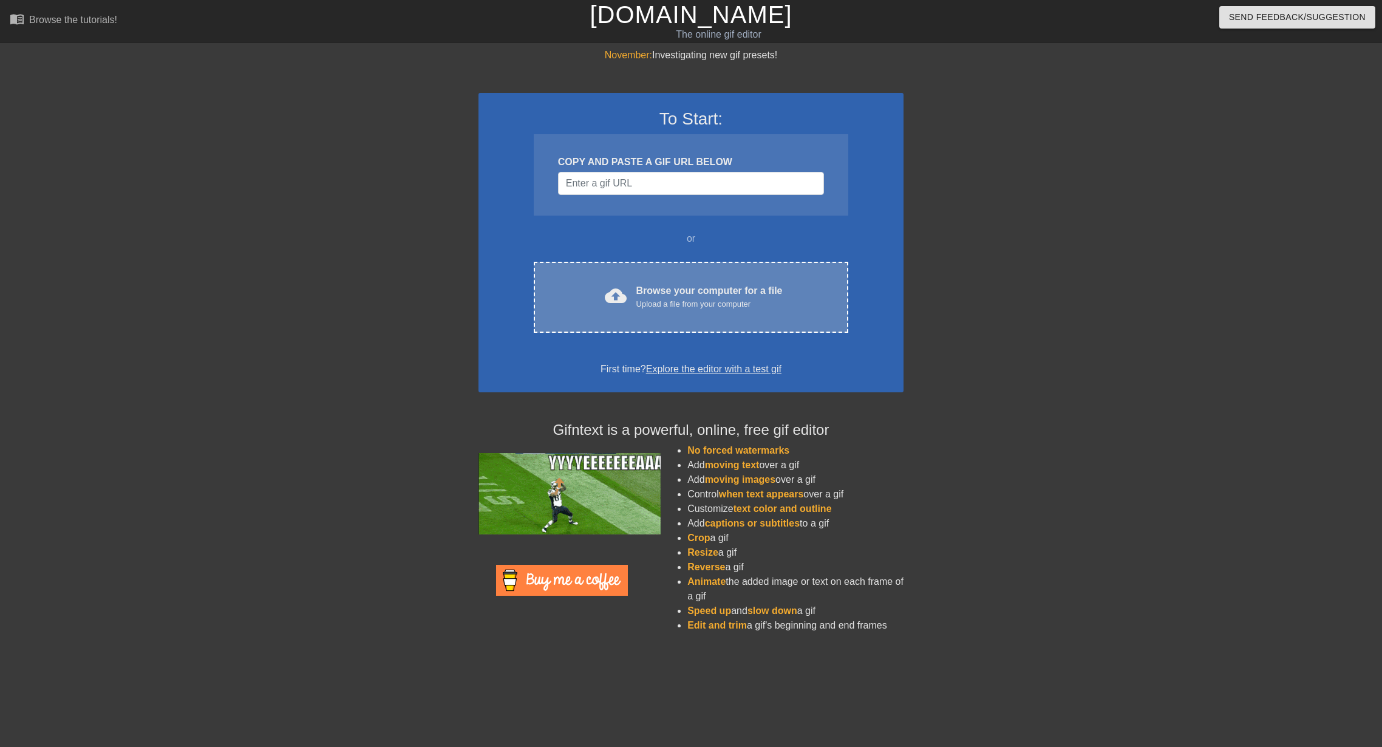
click at [725, 284] on div "Browse your computer for a file Upload a file from your computer" at bounding box center [709, 297] width 146 height 27
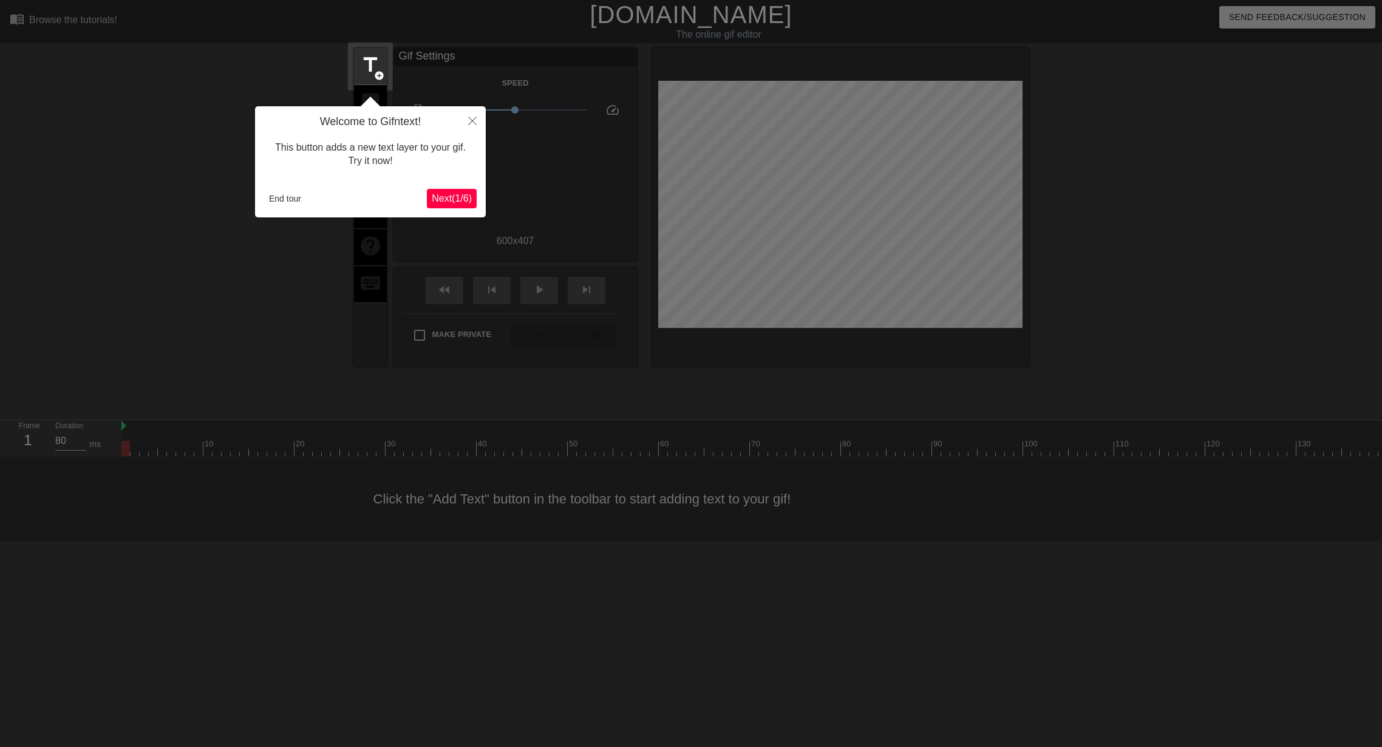
click at [293, 199] on button "End tour" at bounding box center [285, 198] width 42 height 18
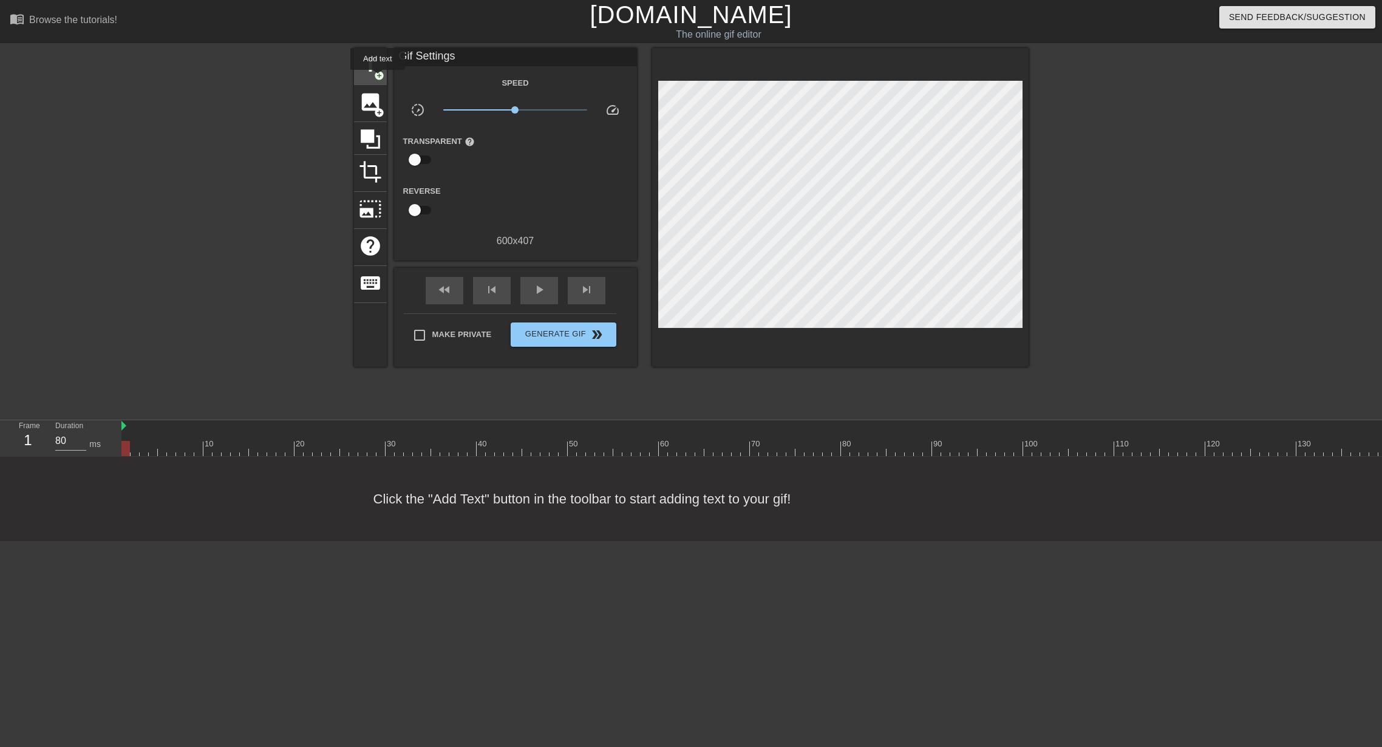
click at [378, 77] on span "add_circle" at bounding box center [379, 75] width 10 height 10
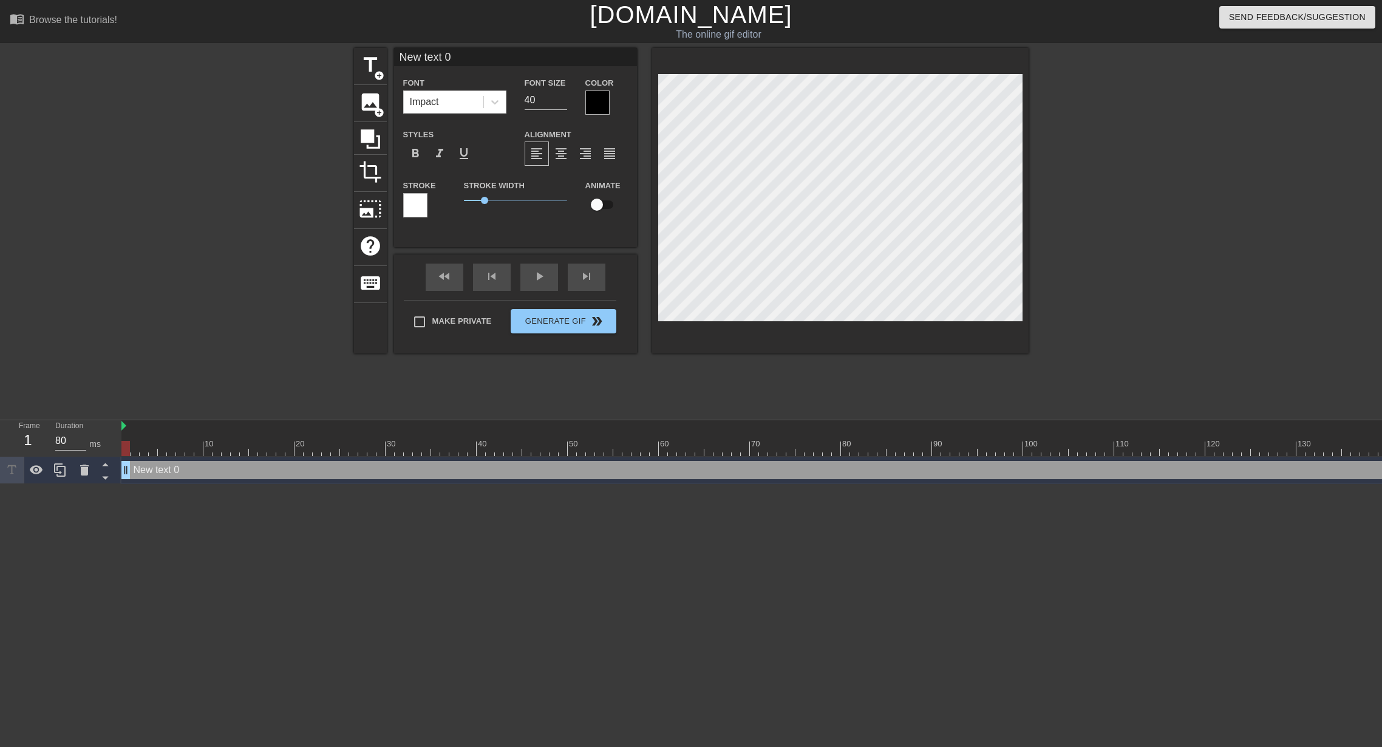
scroll to position [0, 2]
type input "W"
type textarea "W"
type input "Wi"
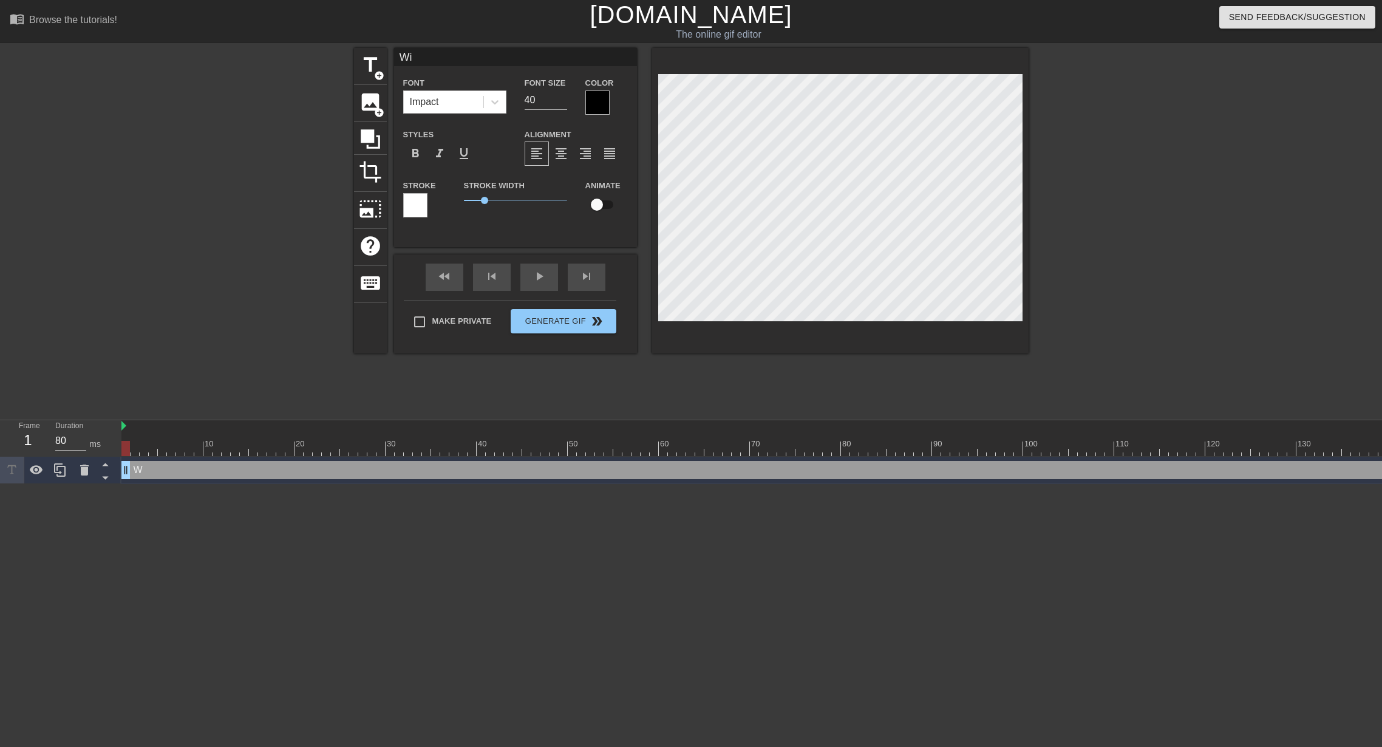
type textarea "Wi"
type input "Wis"
type textarea "Wis"
type input "Wish"
type textarea "Wish"
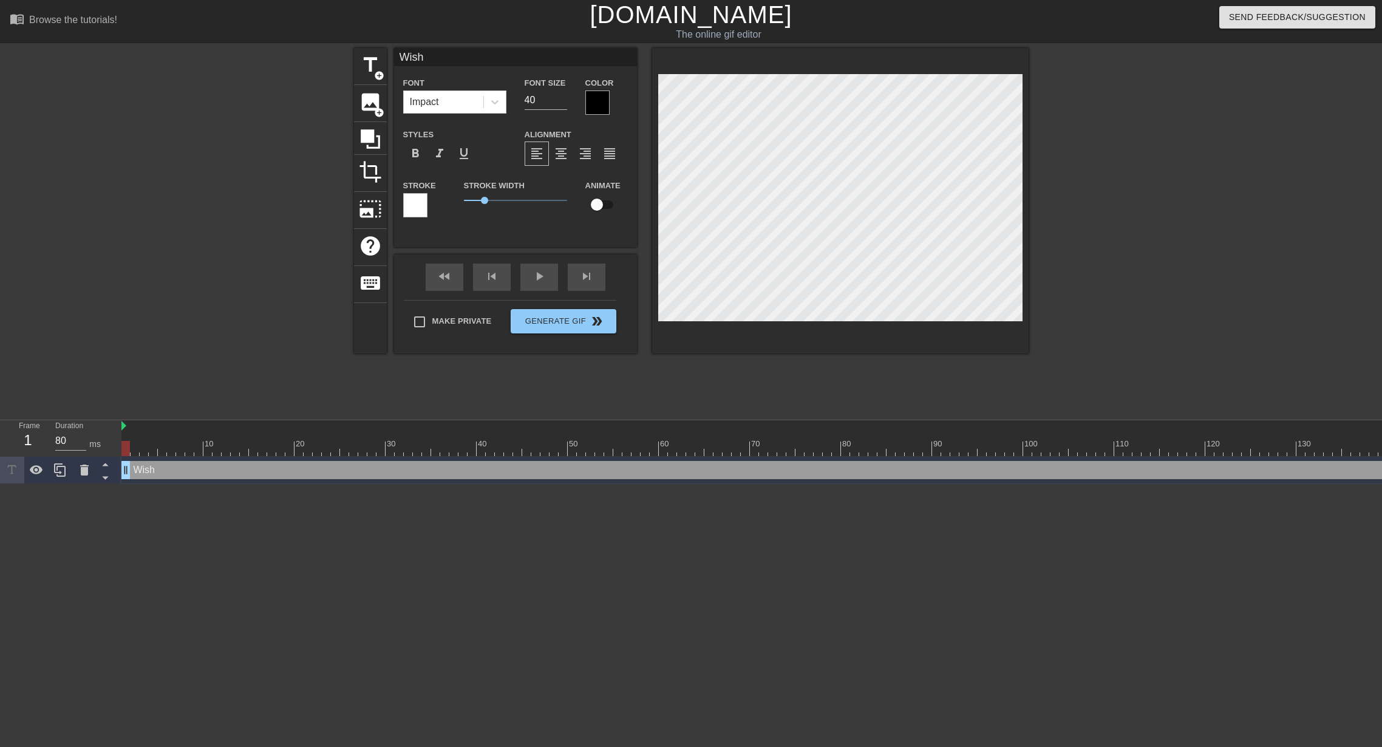
type input "Wishi"
type textarea "Wishi"
type input "Wishin"
type textarea "Wishin"
type input "Wishing"
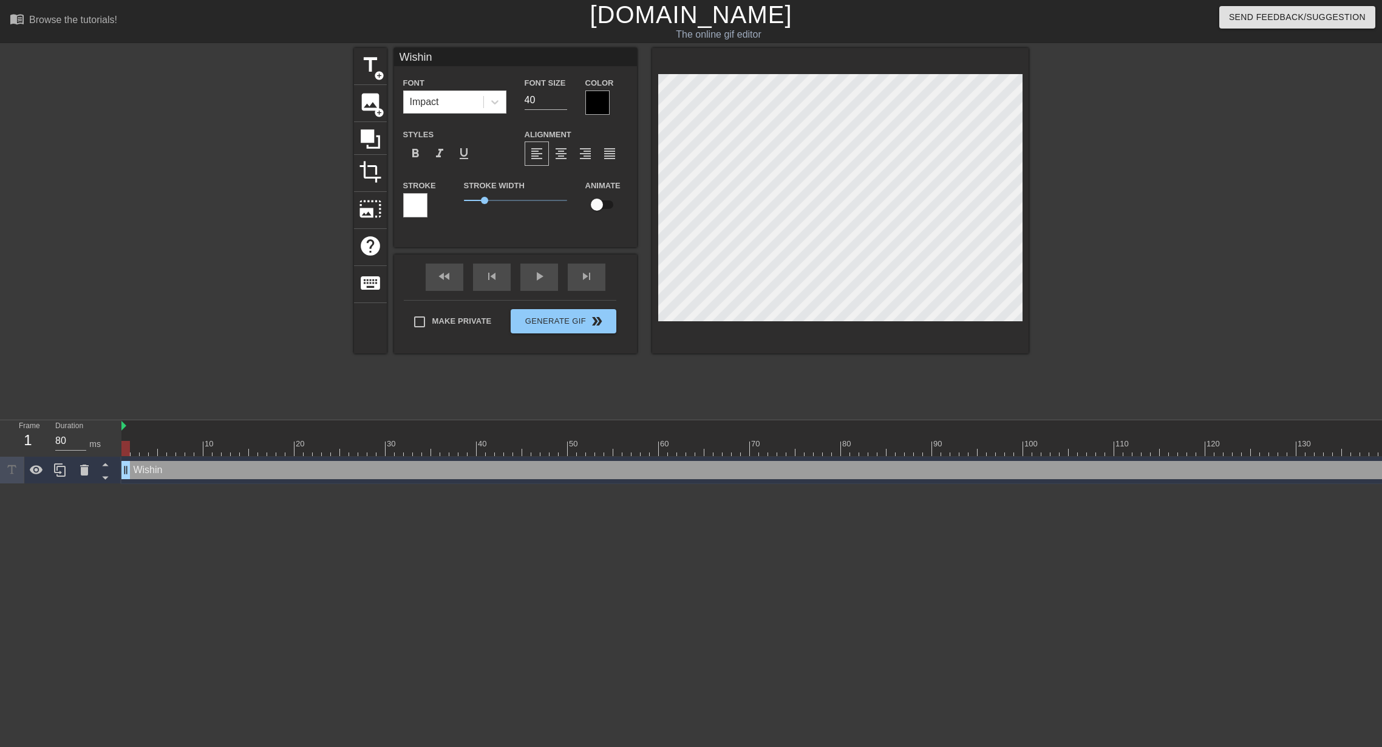
type textarea "Wishing"
type input "Wishing"
type textarea "Wishing"
type input "Wishing"
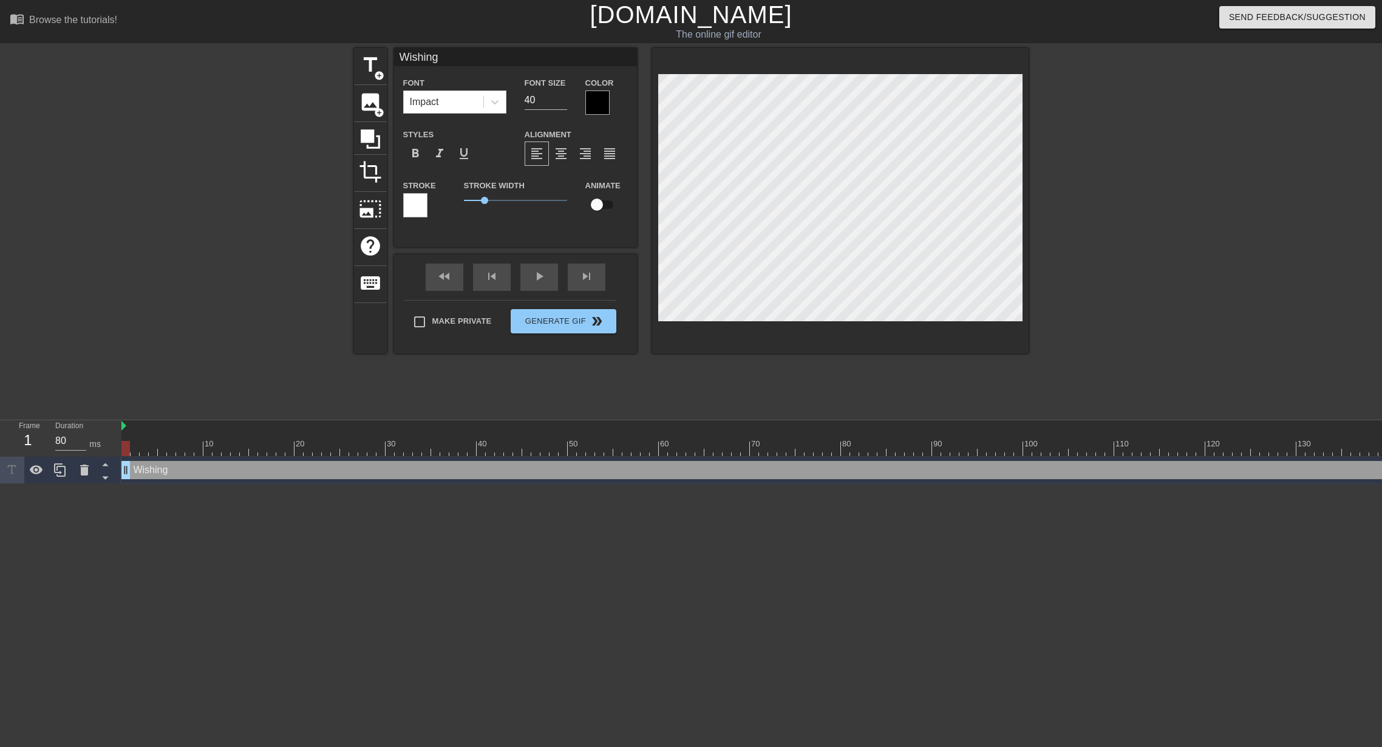
type textarea "Wishing"
type input "Wishing"
type textarea "Wishing"
type input "Wishing y"
type textarea "Wishing y"
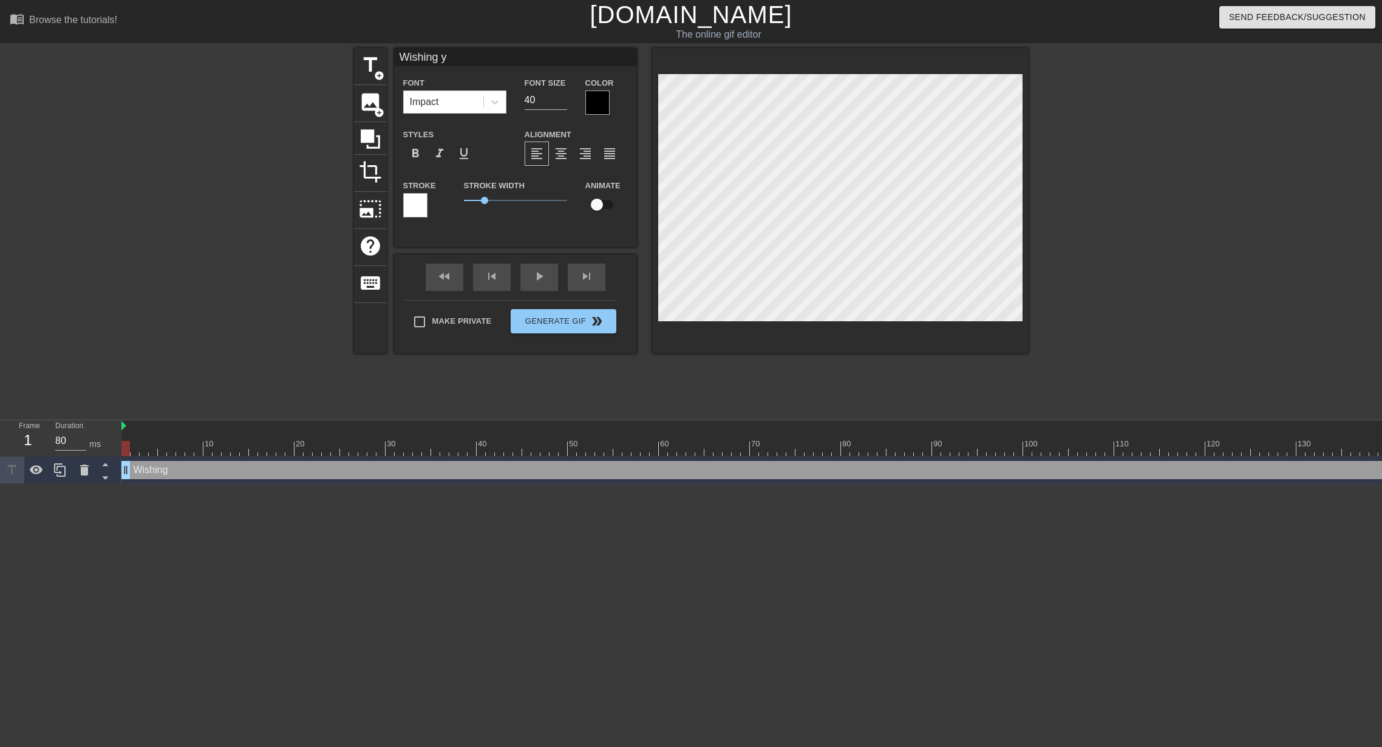
type input "Wishing yo"
type textarea "Wishing yo"
type input "Wishing you"
type textarea "Wishing you"
type input "Wishing you"
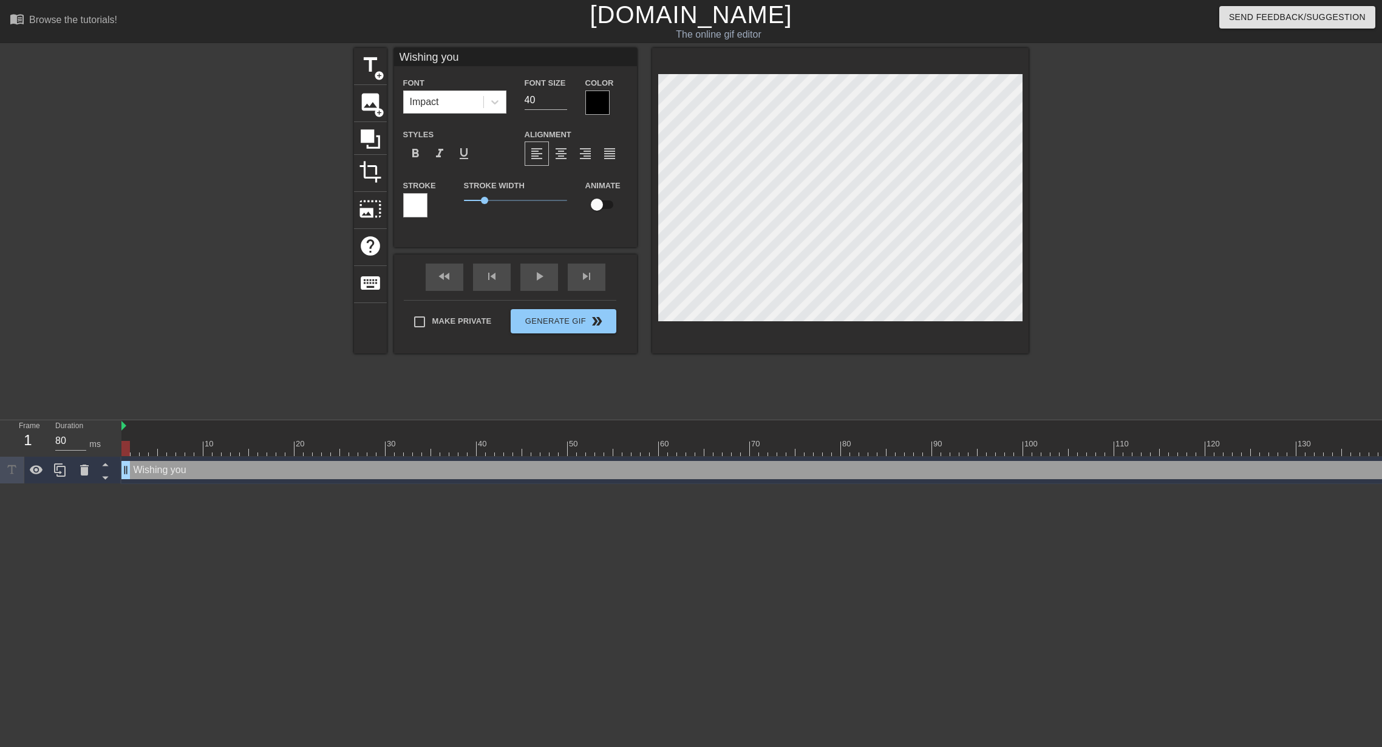
type textarea "Wishing you"
type input "Wishing you a"
type textarea "Wishing you a"
type input "Wishing you a"
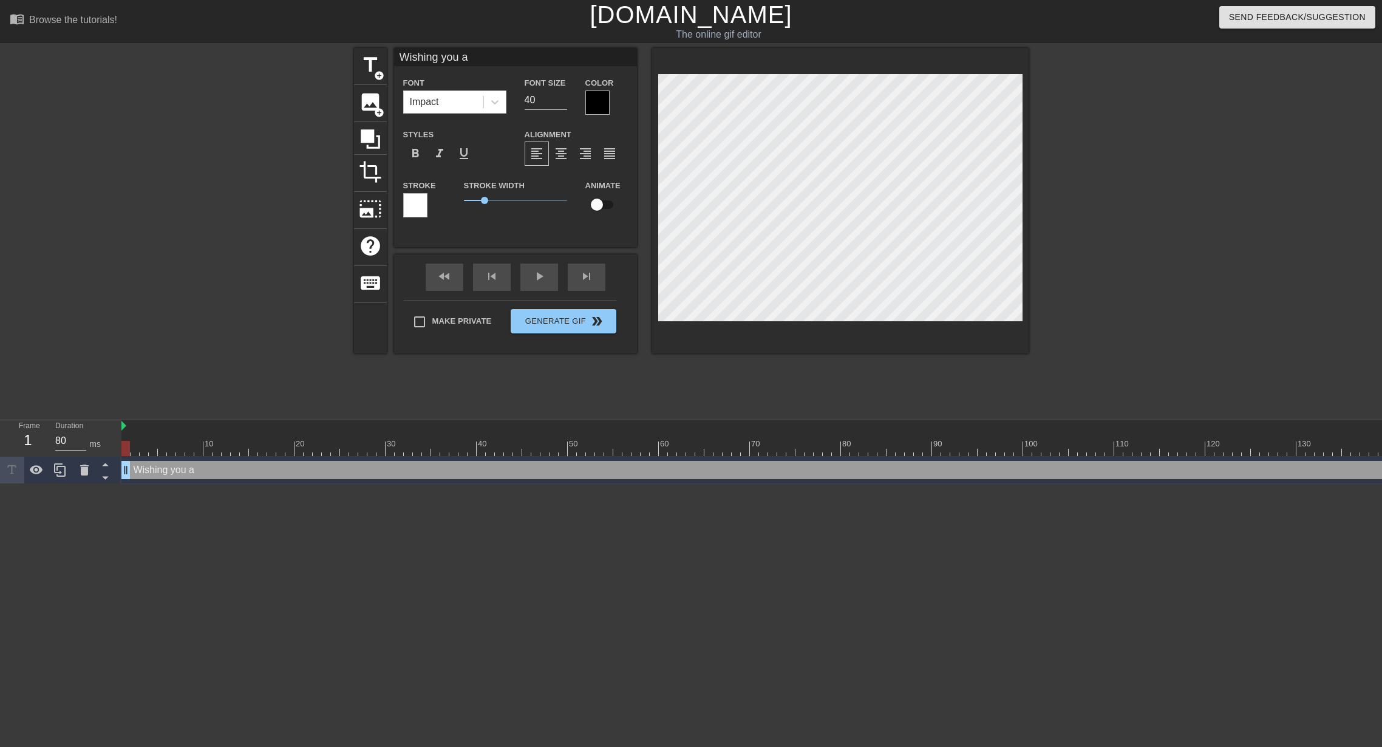
type textarea "Wishing you a"
type input "Wishing you a b"
type textarea "Wishing you a b"
type input "Wishing you a be"
type textarea "Wishing you a be"
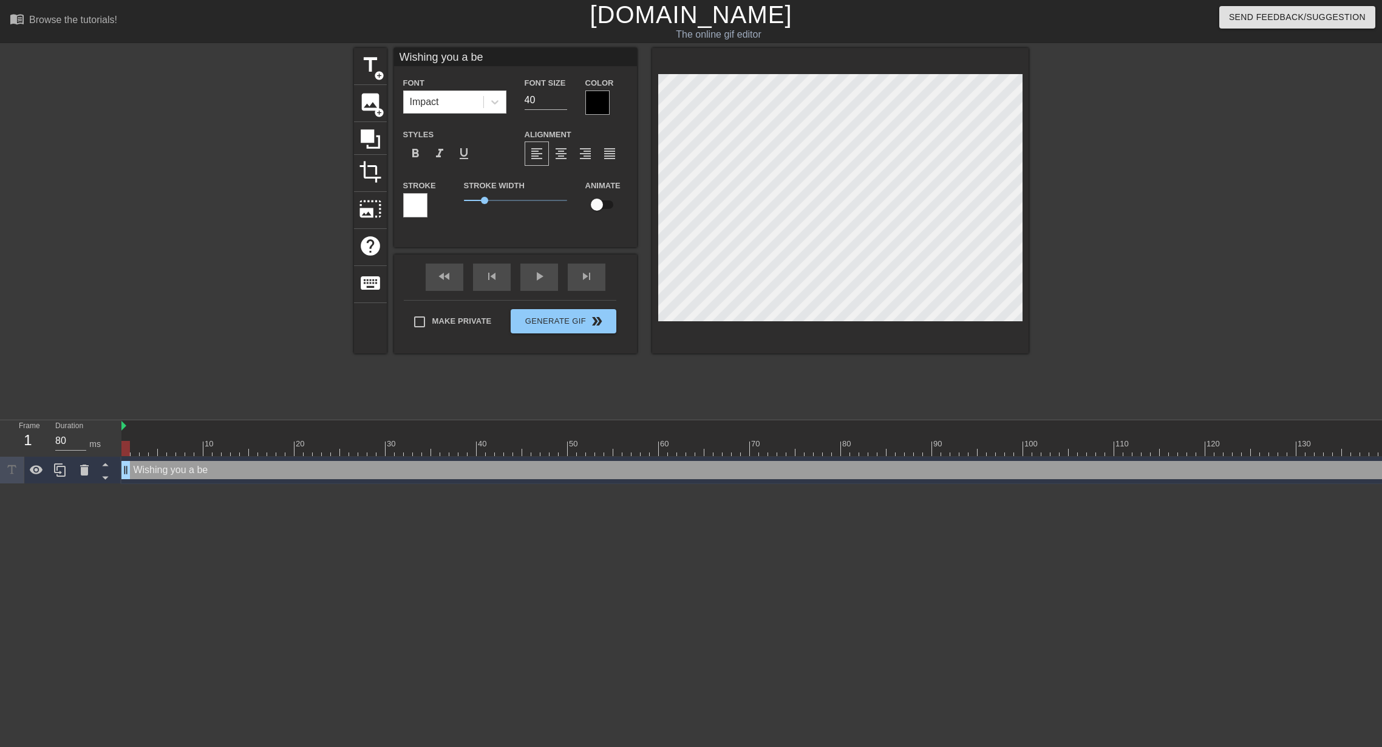
type input "Wishing you a bea"
type textarea "Wishing you a bea"
type input "Wishing you a beau"
type textarea "Wishing you a beau"
type input "Wishing you a beaut"
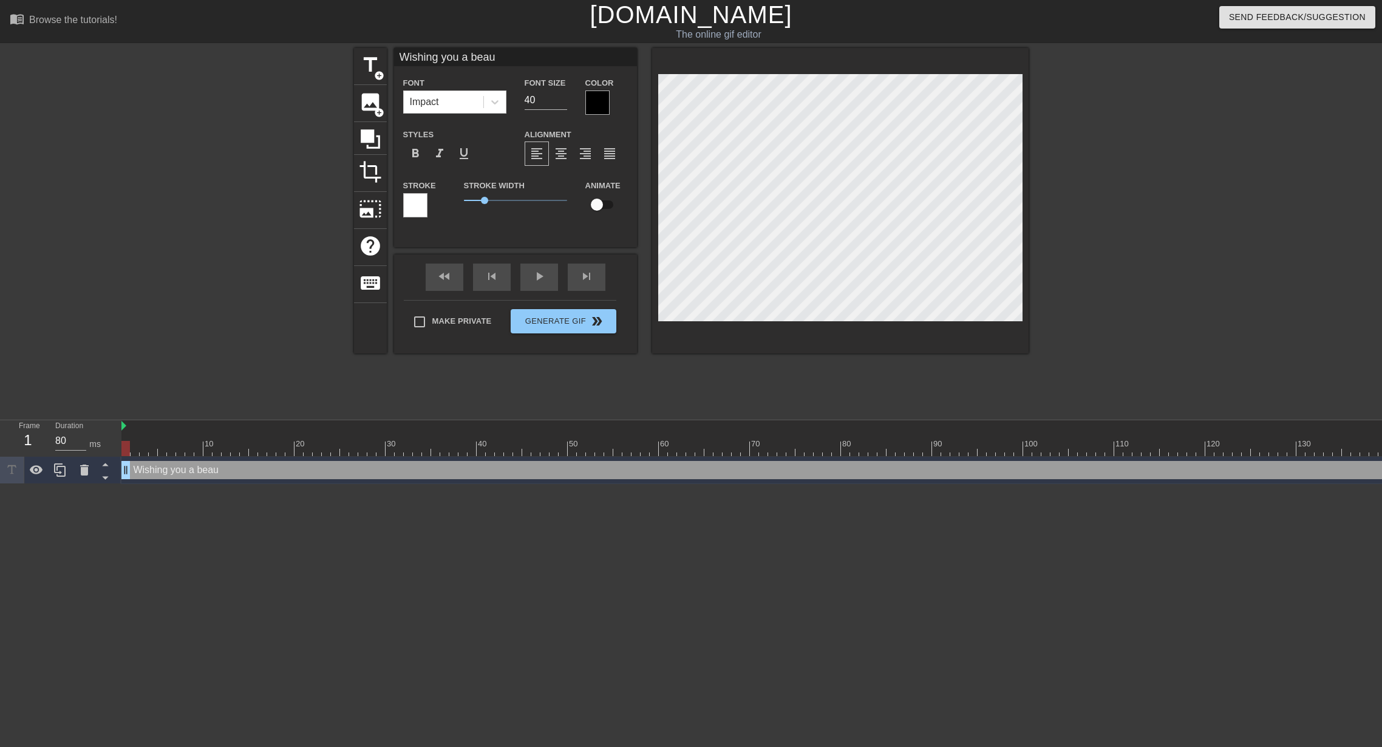
type textarea "Wishing you a beaut"
type input "Wishing you a beauti"
type textarea "Wishing you a beauti"
type input "Wishing you a beautif"
type textarea "Wishing you a beautif"
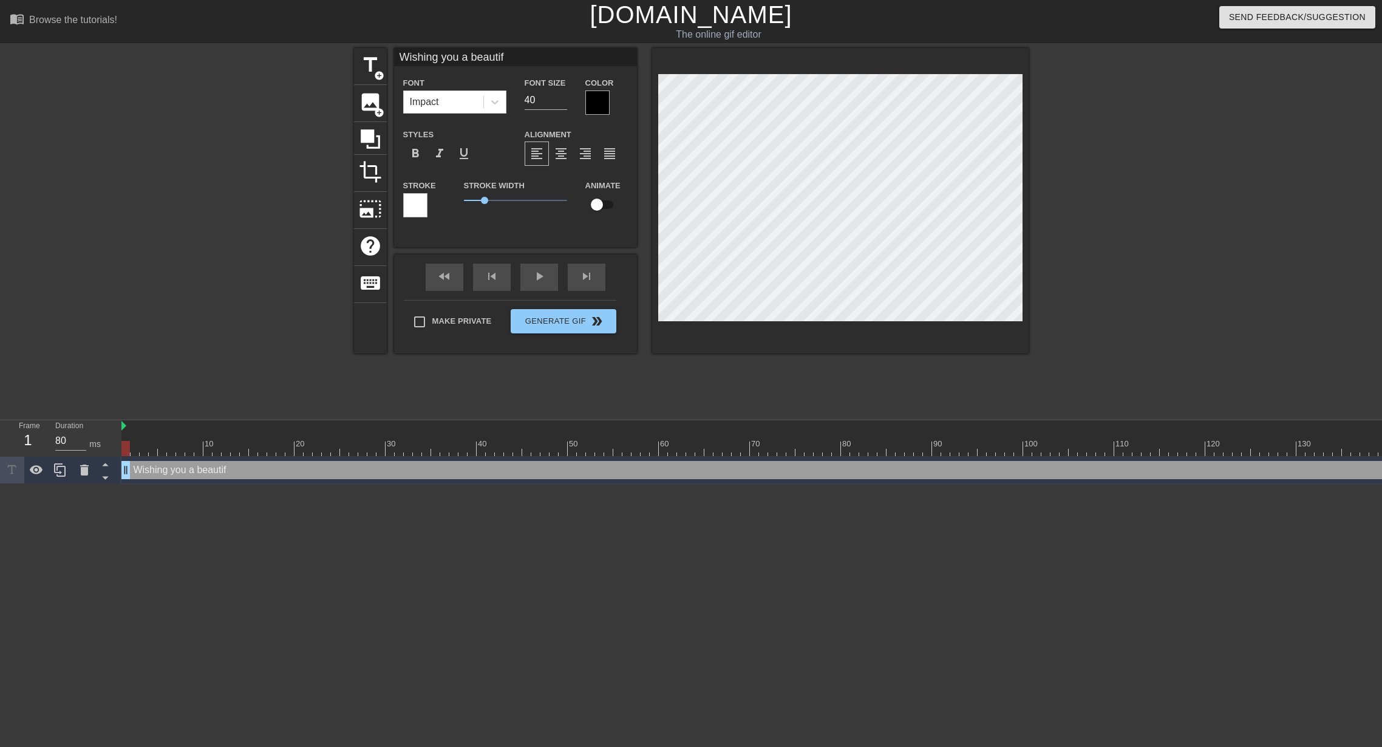
type input "Wishing you a beautifu"
type textarea "Wishing you a beautifu"
type input "Wishing you a beautiful"
type textarea "Wishing you a beautiful"
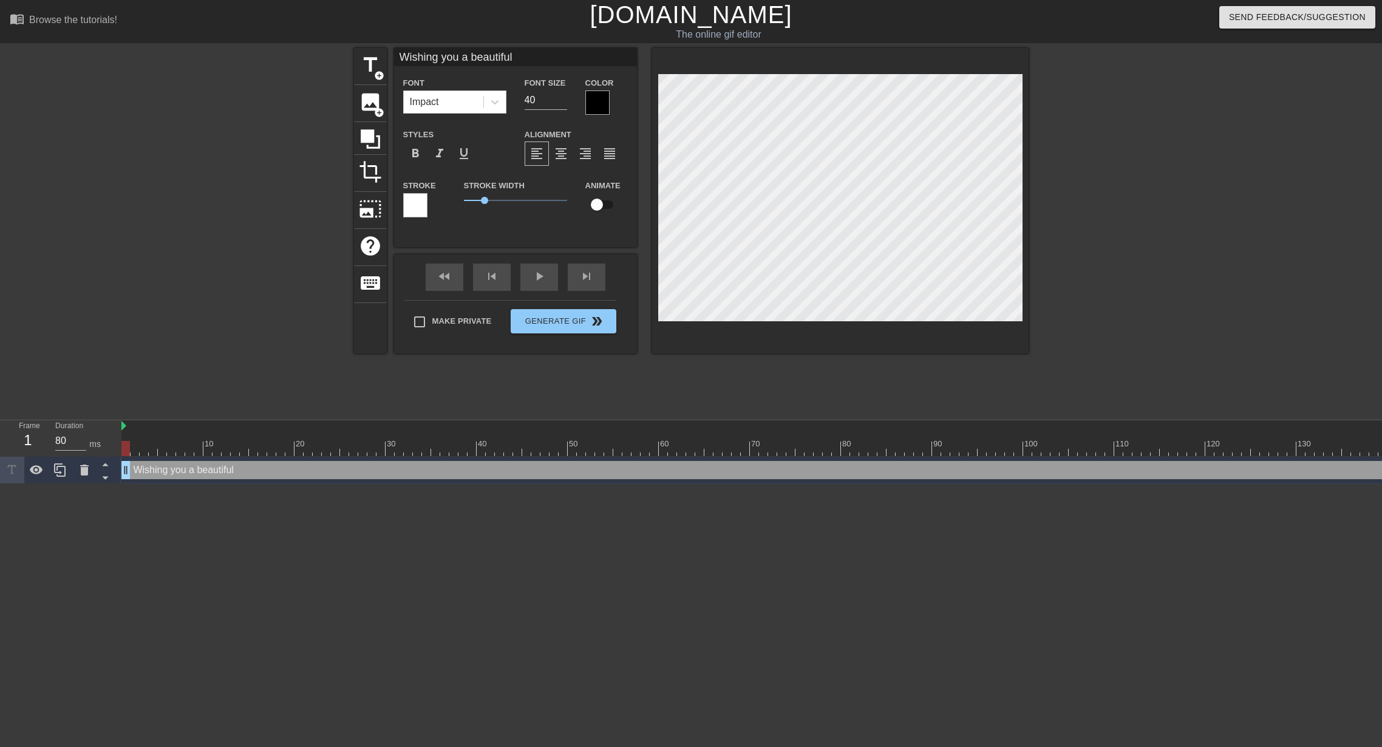
type input "Wishing you a beautiful"
type textarea "Wishing you a beautiful"
type input "Wishing you a beautiful"
type textarea "Wishing you a beautiful"
type input "Wishing you a beautiful"
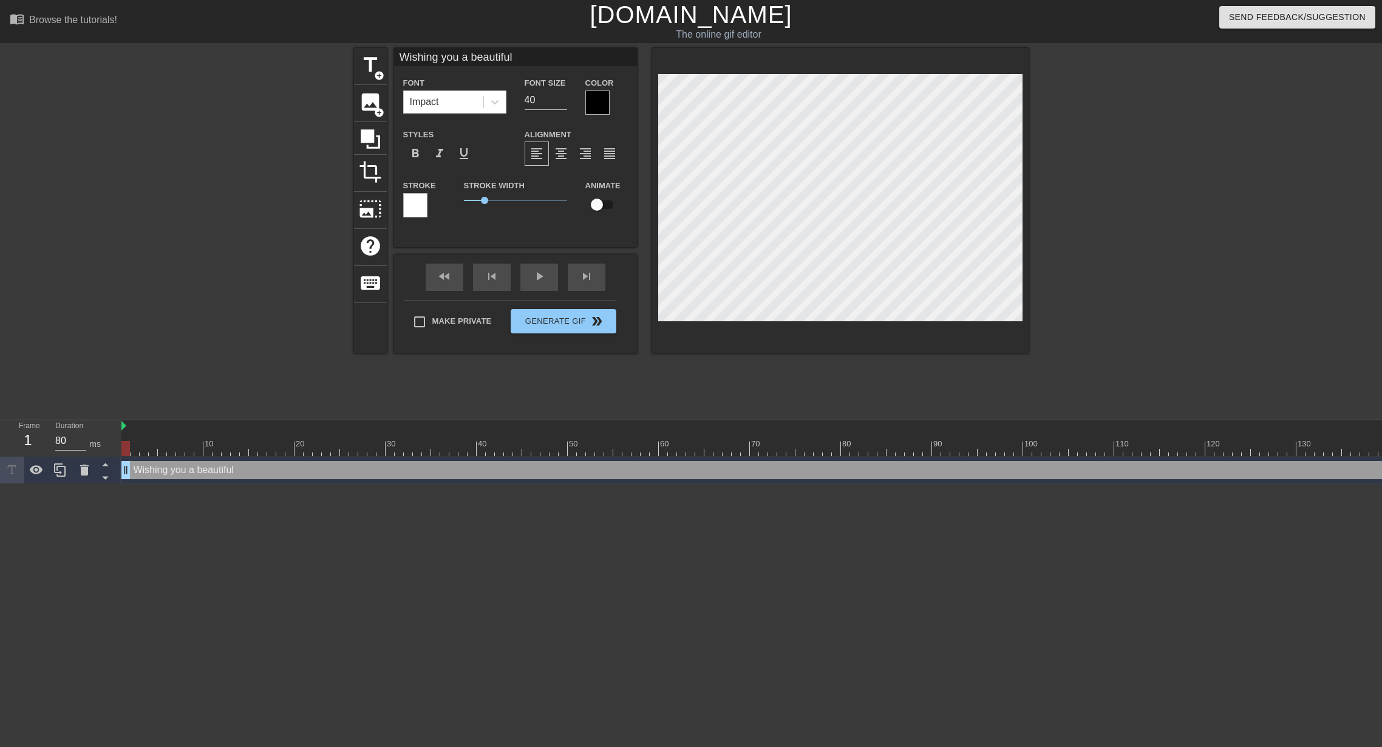
type textarea "Wishing you a beautiful"
type input "Wishing you a beautiful"
type textarea "Wishing you a beautiful"
type input "Wishing you a beautiful"
type textarea "Wishing you a beautiful"
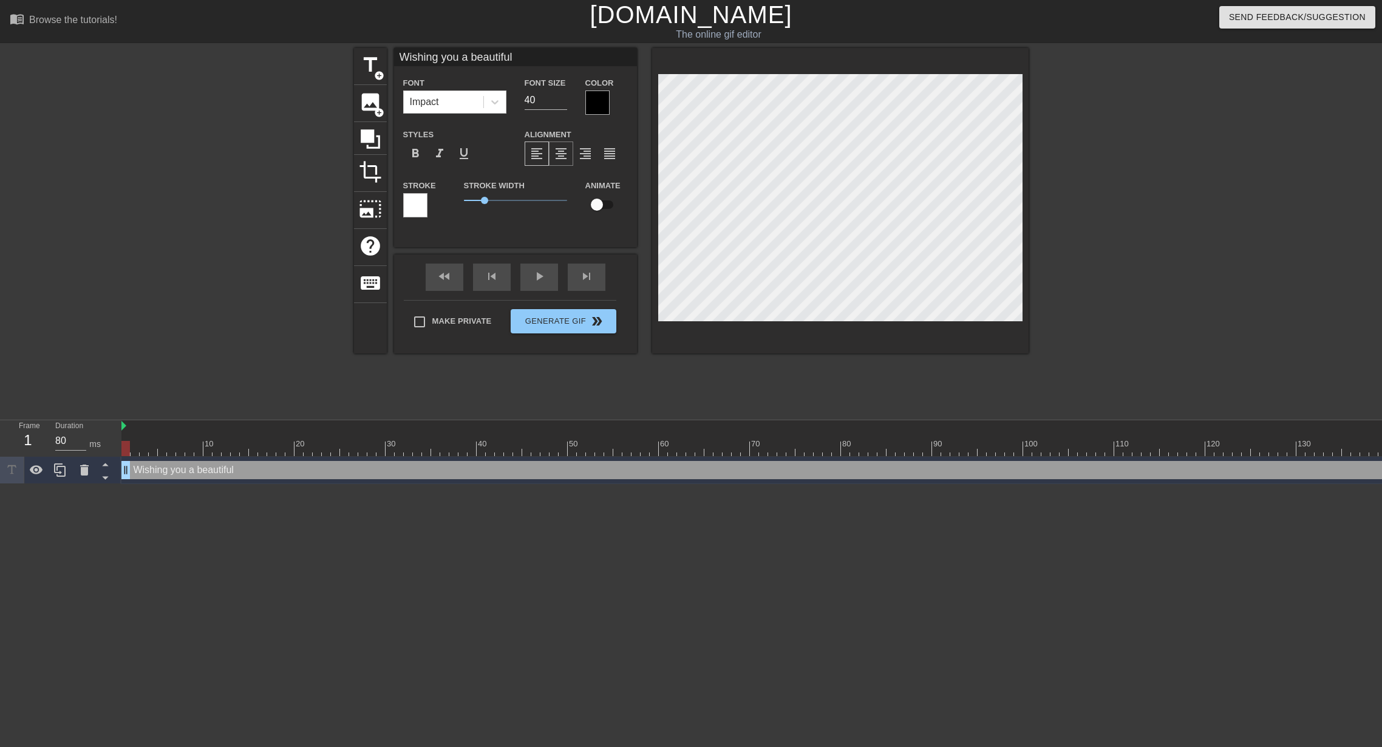
click at [561, 159] on span "format_align_center" at bounding box center [561, 153] width 15 height 15
type input "Wishing you a beautiful"
type textarea "Wishing you a beautiful"
type input "Wishing you a beautiful"
type textarea "Wishing you a beautiful"
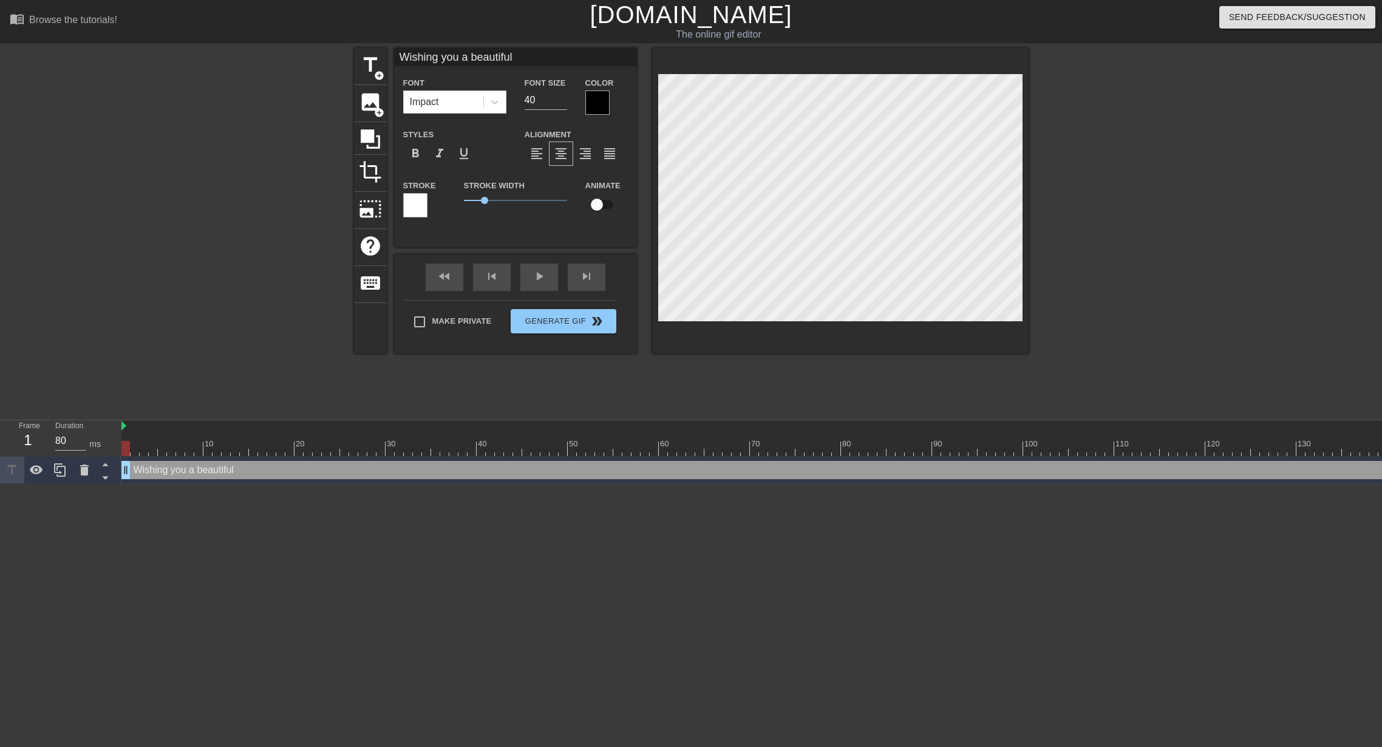
type input "Wishing you a beautiful"
type textarea "Wishing you a beautiful"
type input "Wishing you a beautiful"
type textarea "Wishing you a beautiful"
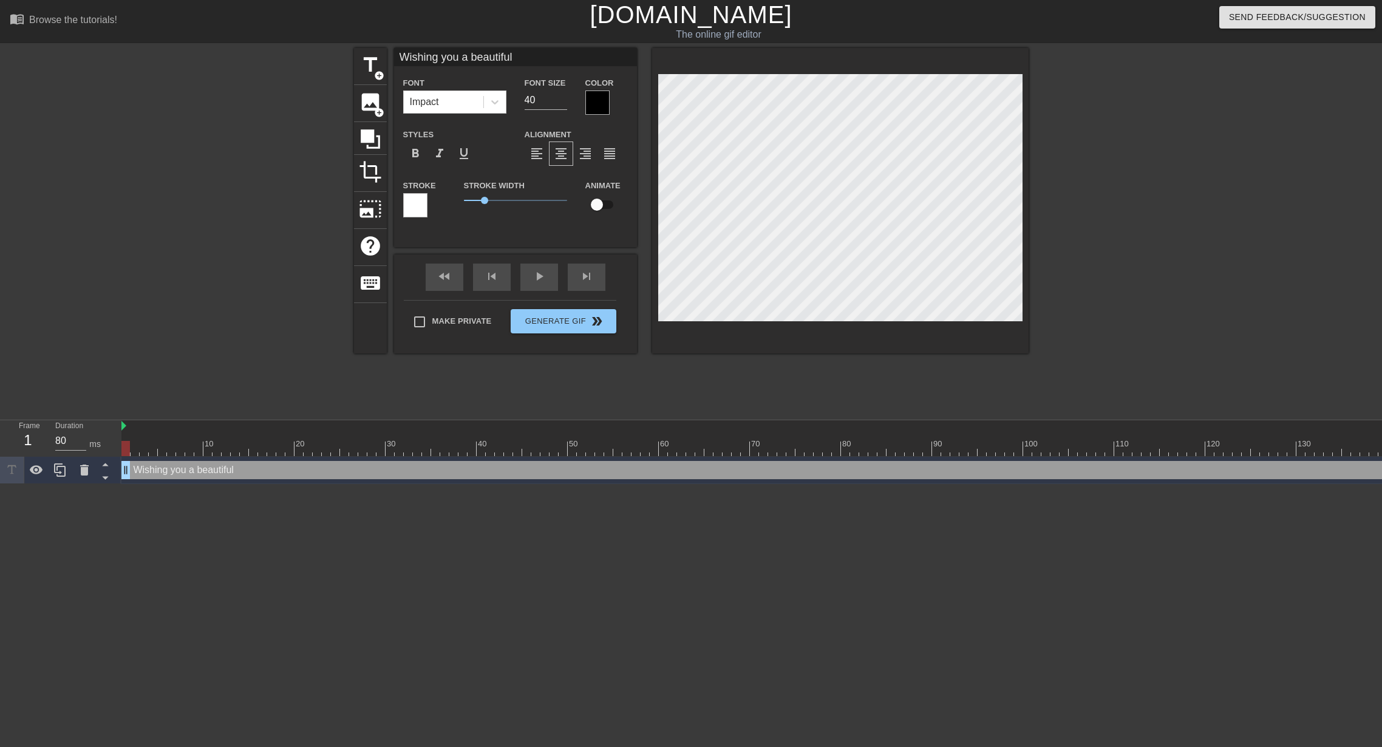
type input "Wishing you a beautifuls"
type textarea "Wishing you a beautiful s"
type input "Wishing you a beautifulsa"
type textarea "Wishing you a beautiful sa"
type input "Wishing you a beautifulsat"
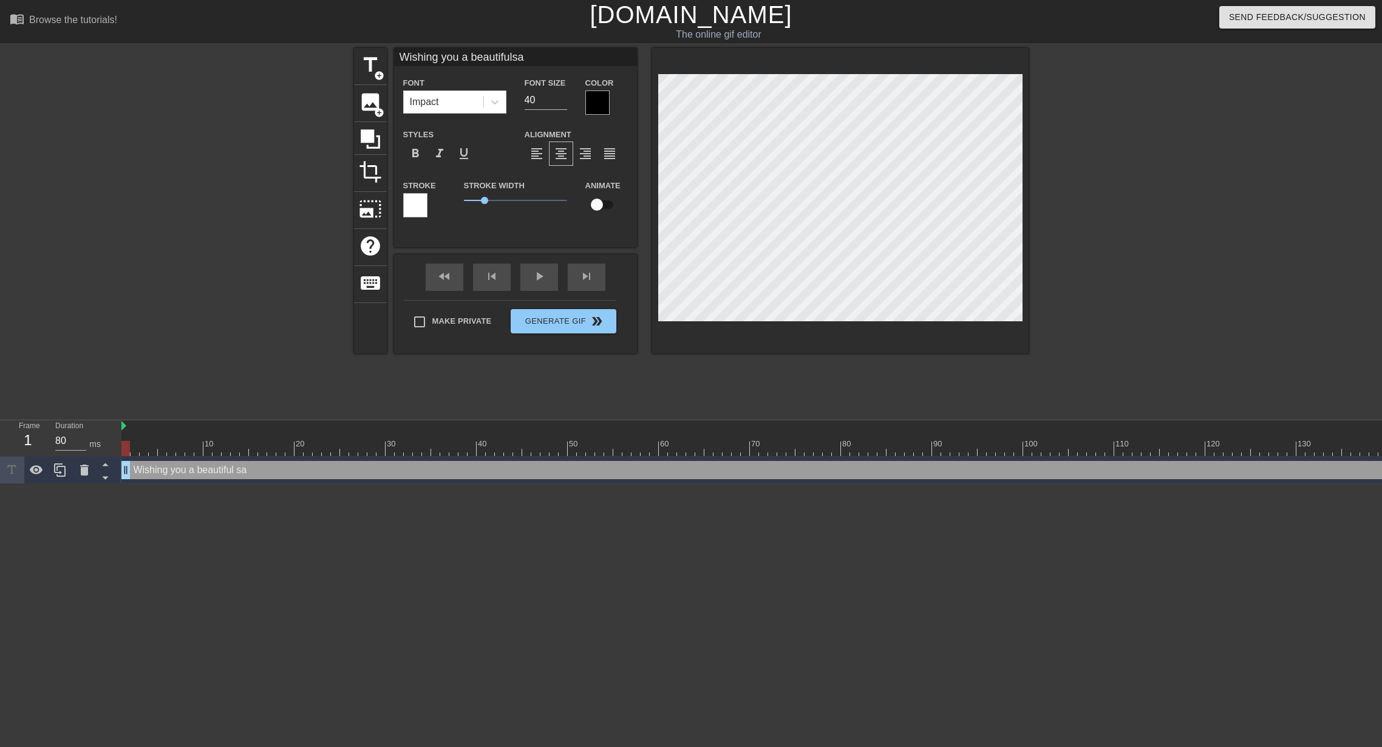
type textarea "Wishing you a beautiful sat"
type input "Wishing you a beautifulsati"
type textarea "Wishing you a beautiful sati"
type input "Wishing you a beautifulsat"
type textarea "Wishing you a beautiful sat"
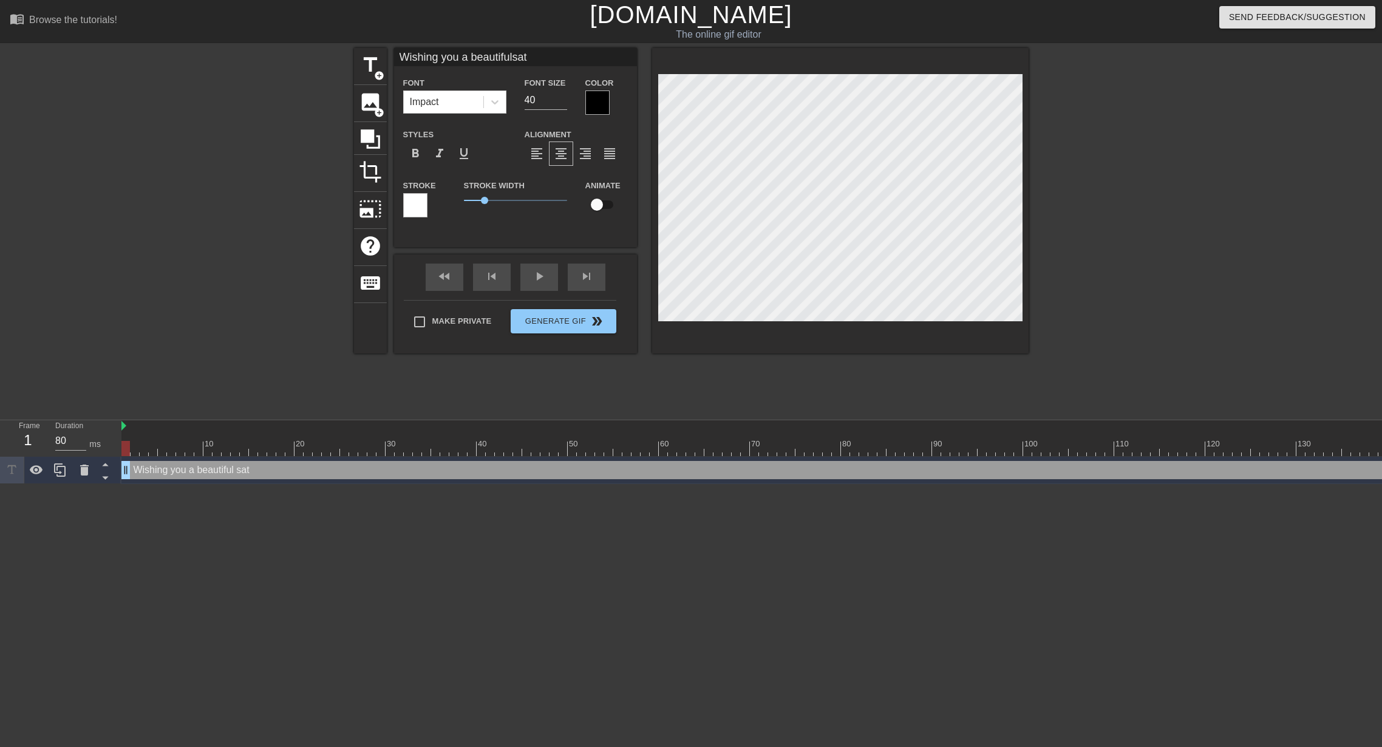
type input "Wishing you a beautifulsatu"
type textarea "Wishing you a beautiful satu"
type input "Wishing you a beautifulsatur"
type textarea "Wishing you a beautiful satur"
type input "Wishing you a beautifulsaturd"
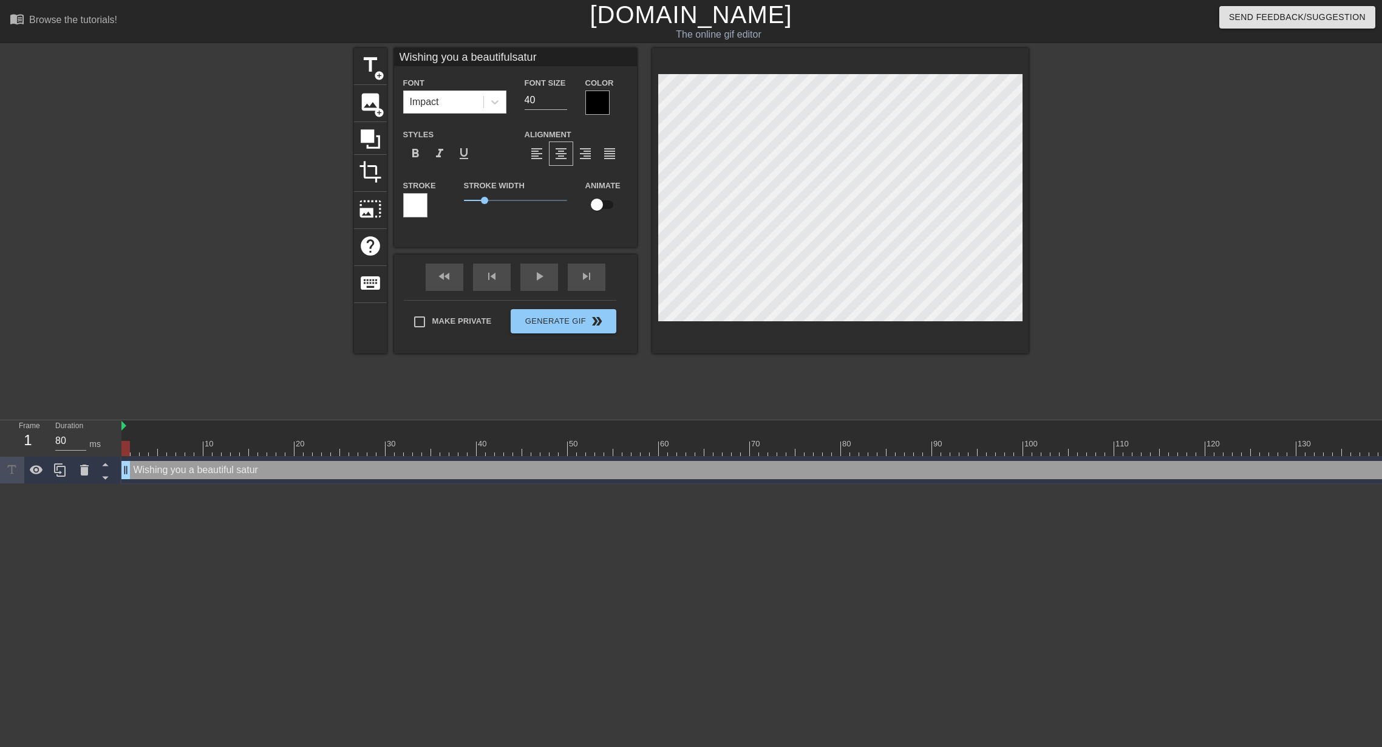
type textarea "Wishing you a beautiful saturd"
type input "Wishing you a beautifulsaturda"
type textarea "Wishing you a beautiful saturda"
type input "Wishing you a beautifulsaturday"
type textarea "Wishing you a beautiful [DATE]"
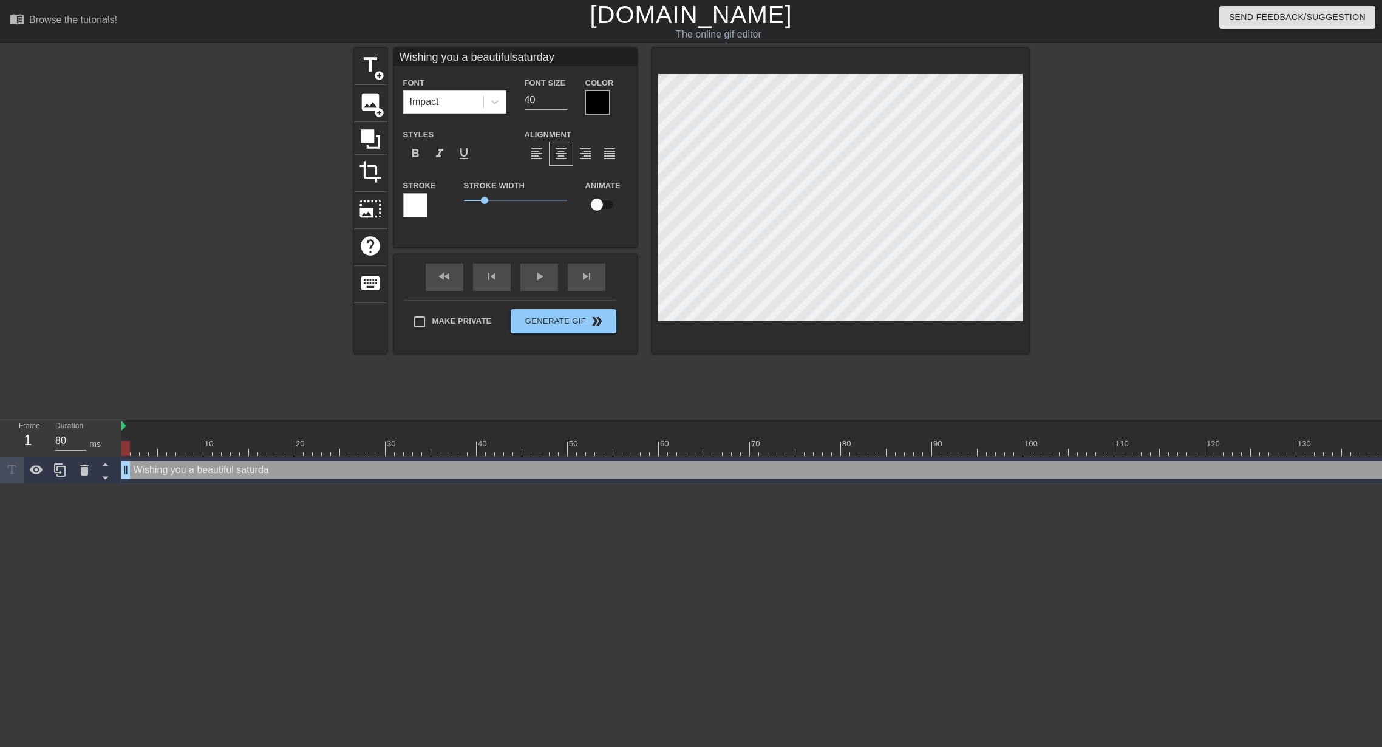
scroll to position [1, 2]
type input "Wishing you a beautifulsaturday"
type textarea "Wishing you a beautiful [DATE]"
type input "Wishing you a beautifulsaturday"
type textarea "Wishing you a beautiful [DATE]"
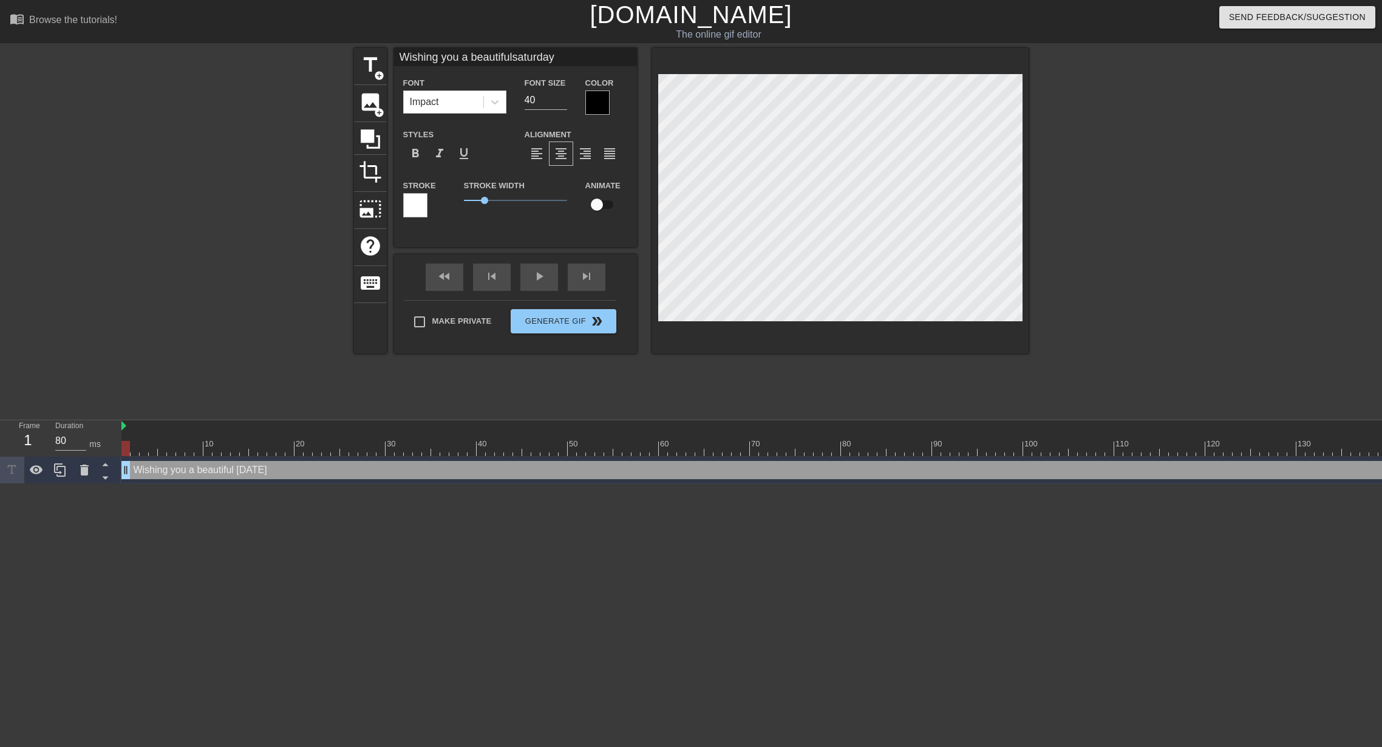
type input "Wishing you a beautifulsaturday"
type textarea "Wishing you a beautiful [DATE]"
type input "Wishing you a beautifulsaturday {"
type textarea "Wishing you a beautiful [DATE] {"
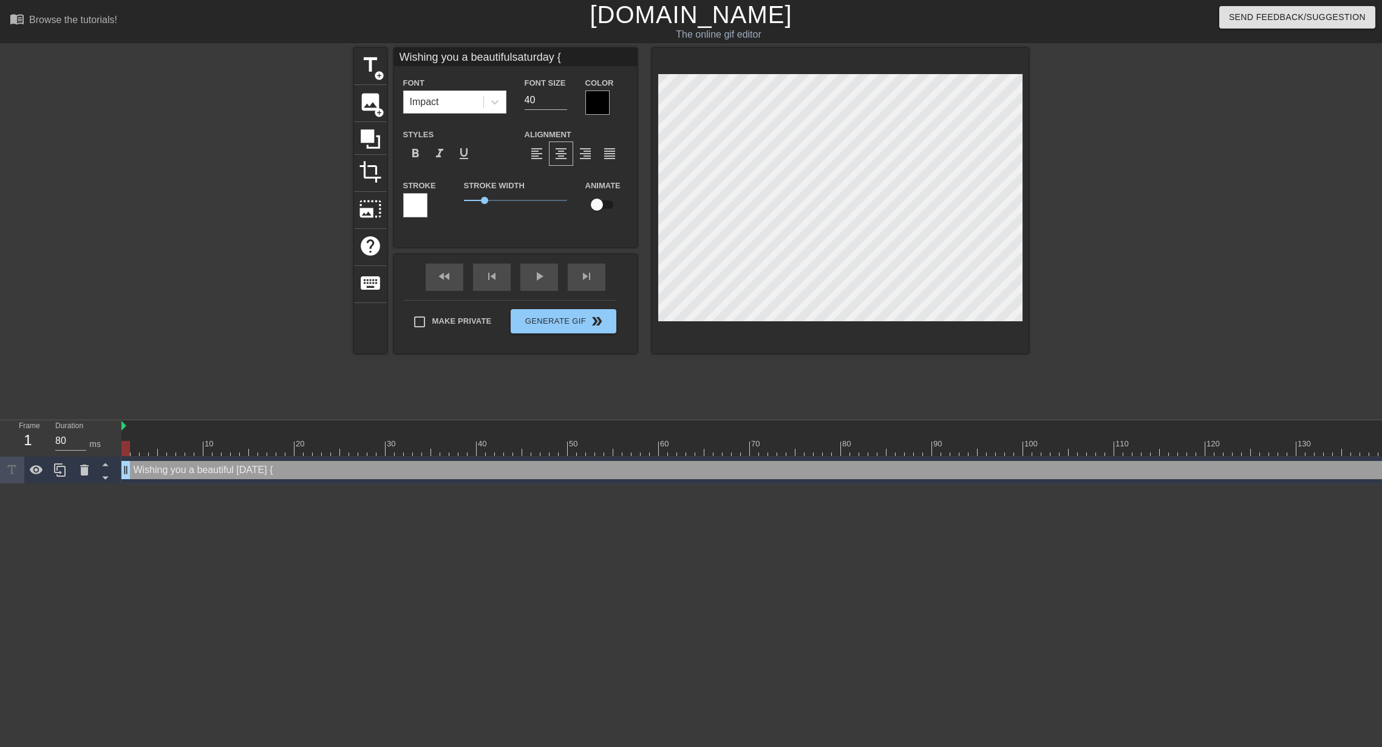
type input "Wishing you a beautifulsaturday"
type textarea "Wishing you a beautiful [DATE]"
type input "Wishing you a beautifulsaturday {"
type textarea "Wishing you a beautiful [DATE] {"
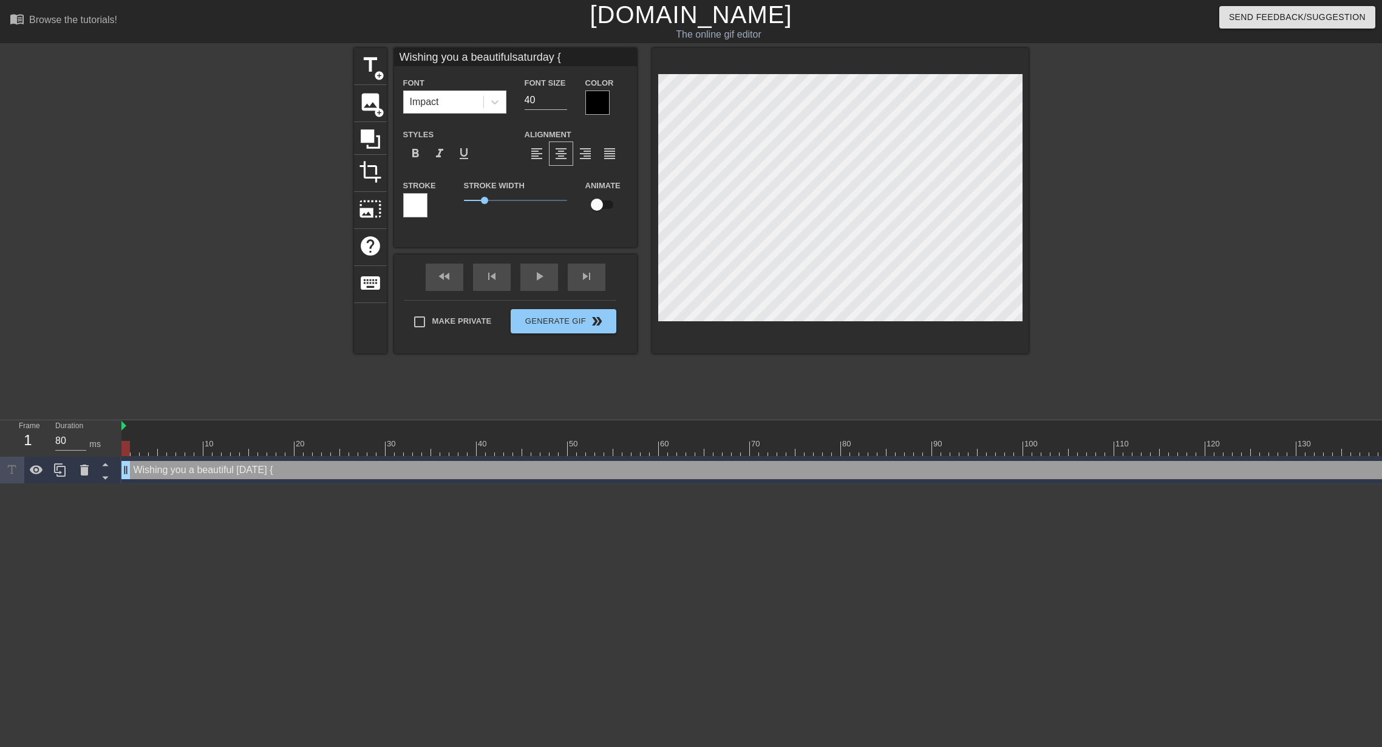
type input "Wishing you a beautifulsaturday"
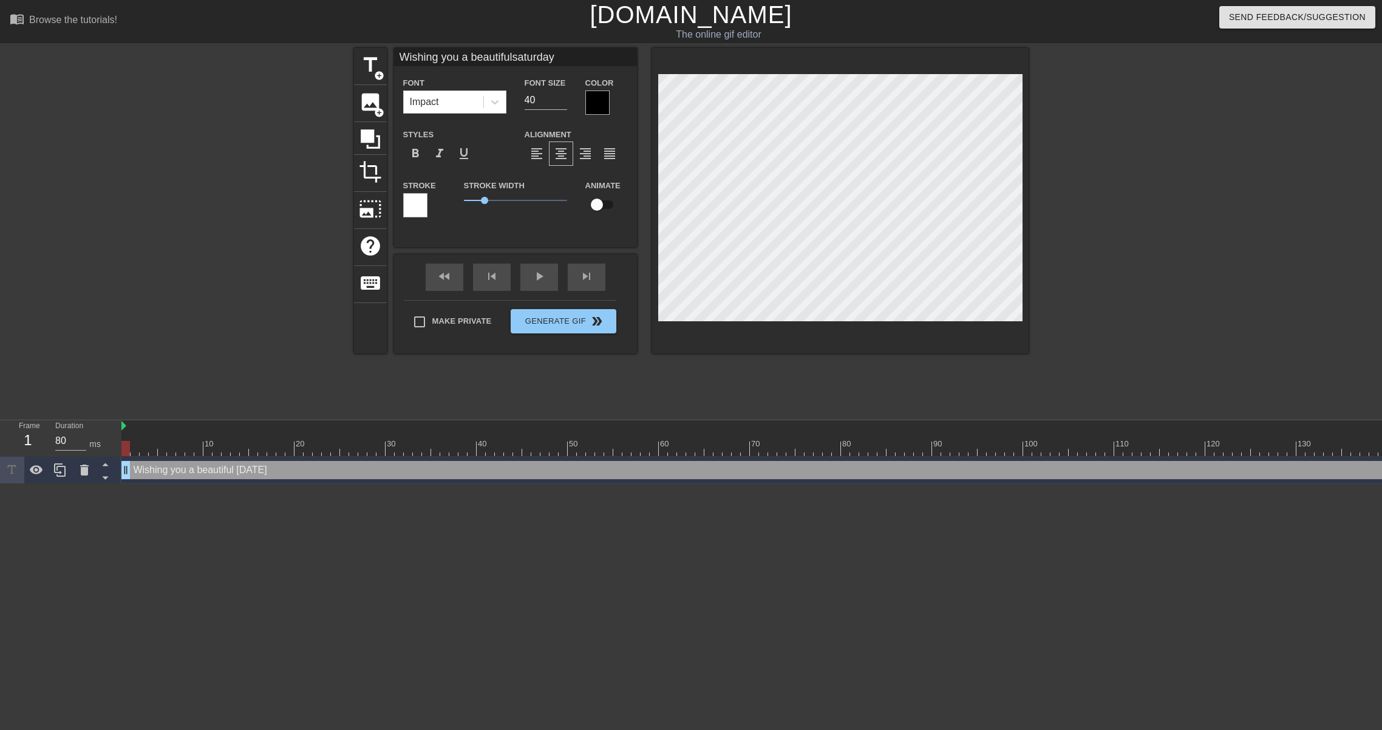
type textarea "Wishing you a beautiful [DATE]"
click at [377, 76] on span "add_circle" at bounding box center [379, 75] width 10 height 10
type input "New text 1"
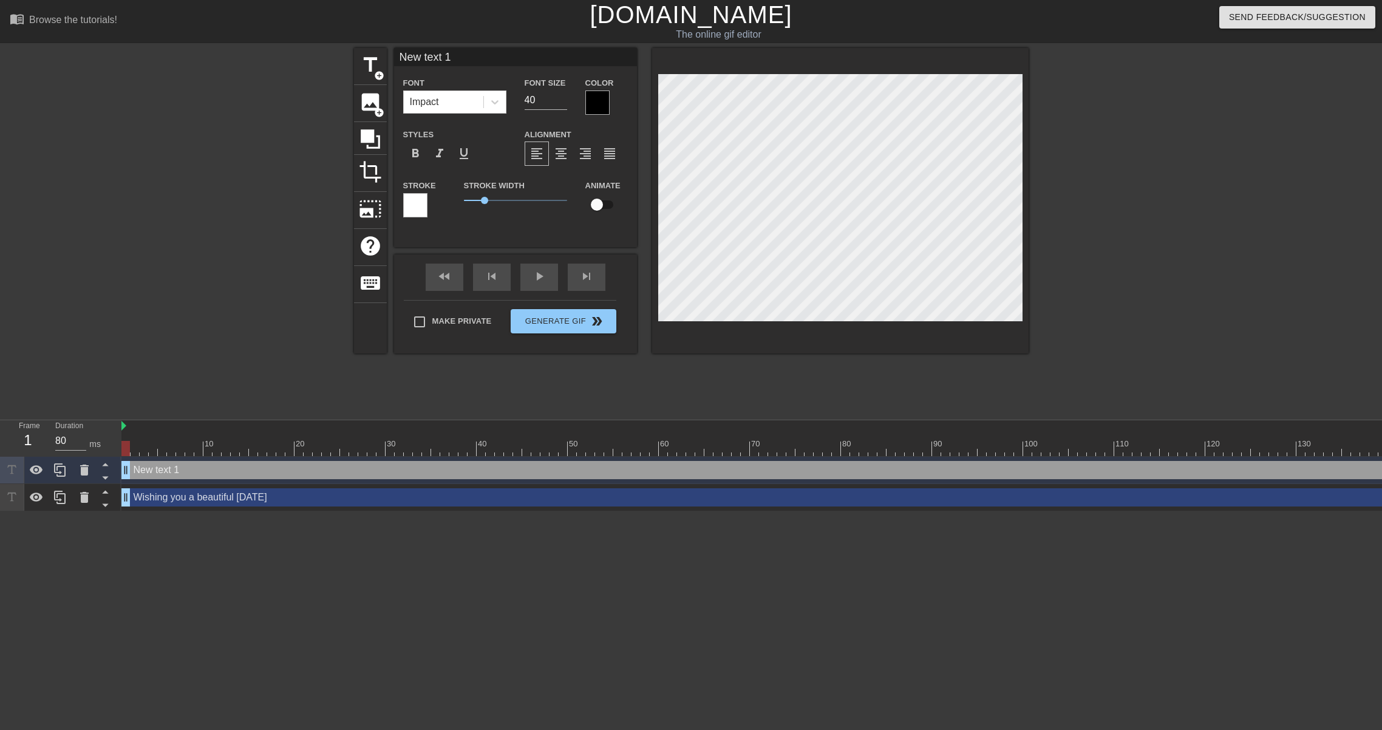
scroll to position [0, 2]
type input "f"
type textarea "f"
type input "fu"
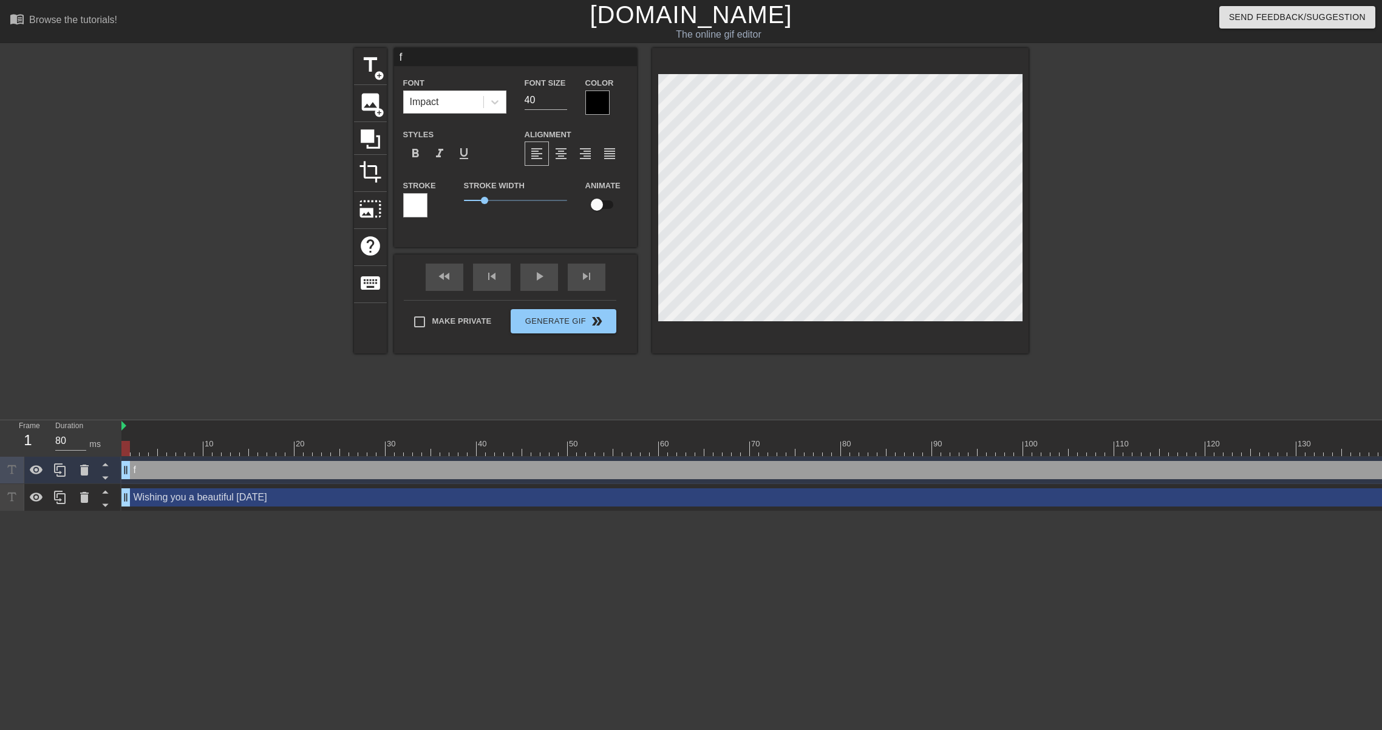
type textarea "fu"
type input "ful"
type textarea "ful"
type input "full"
type textarea "full"
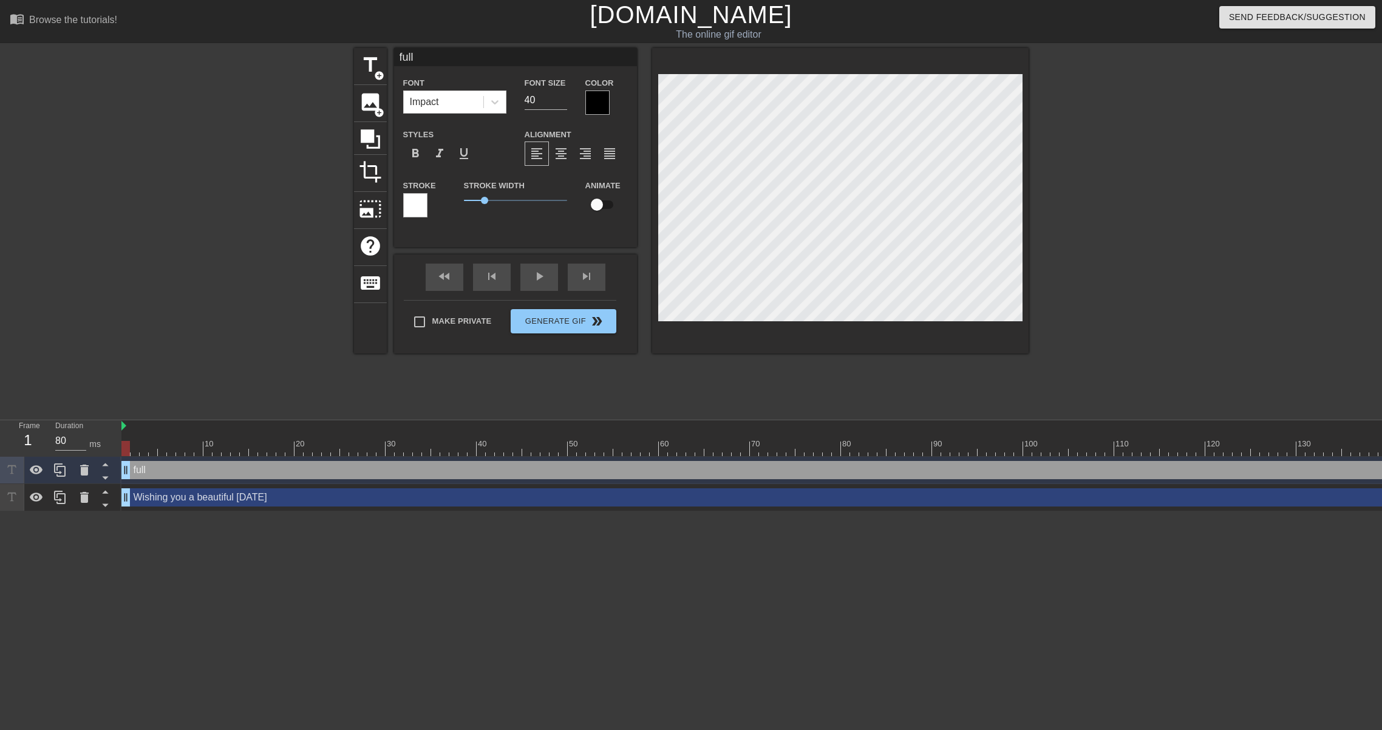
type input "full"
type textarea "full"
type input "full p"
type textarea "full p"
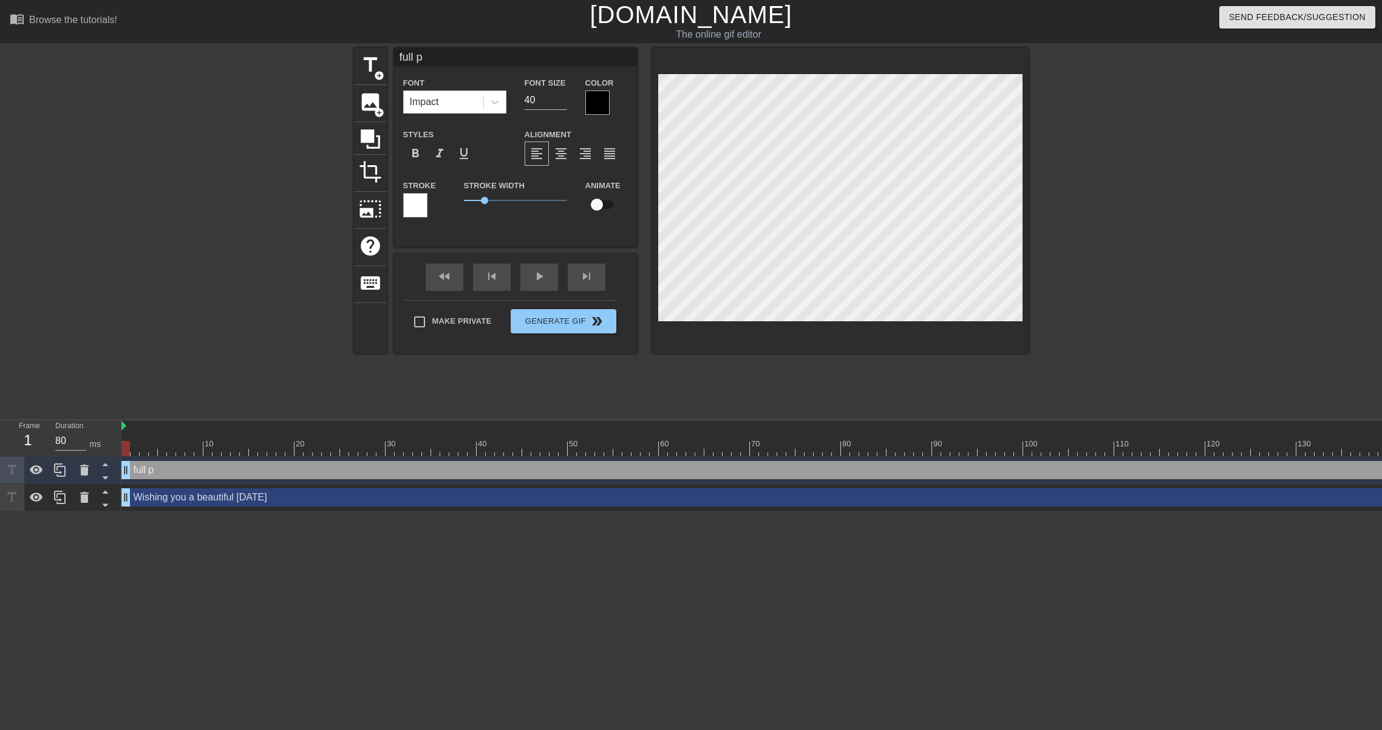
type input "full"
type textarea "full"
type input "full o"
type textarea "full o"
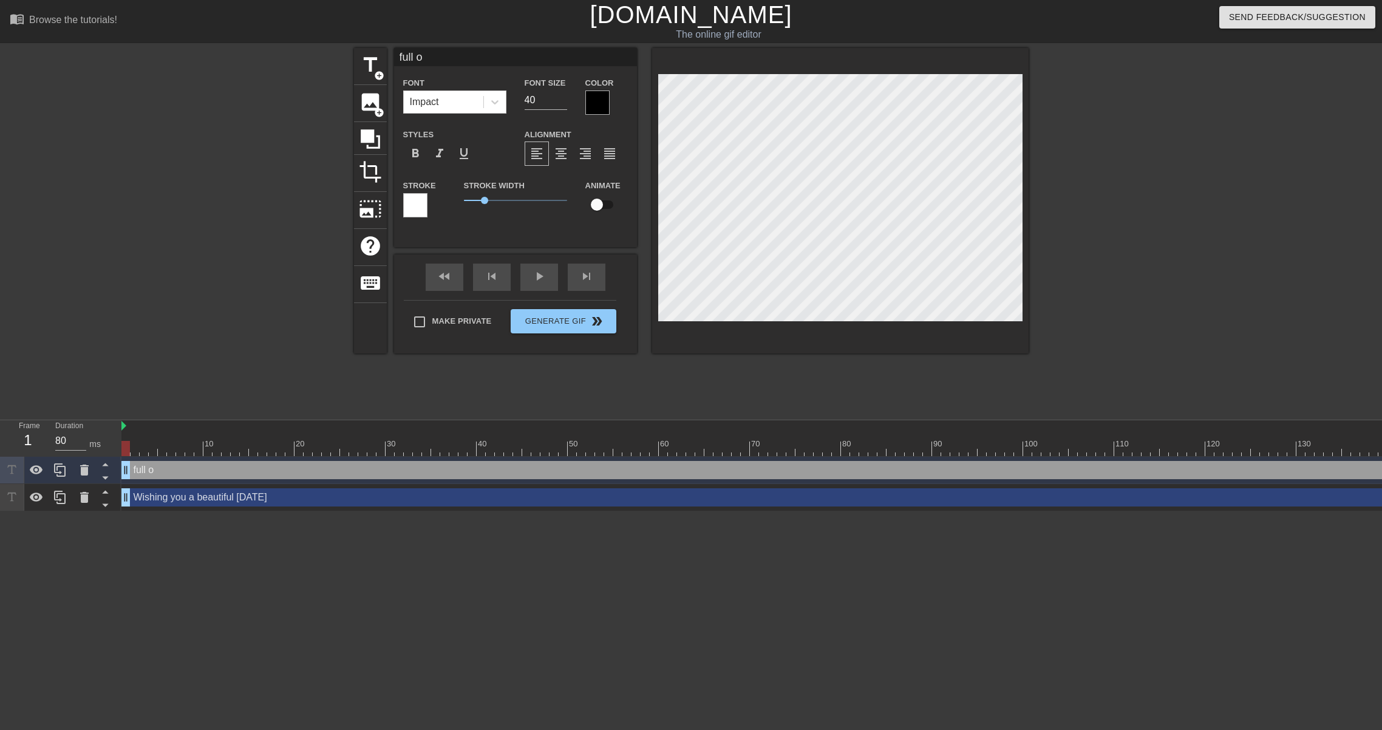
type input "full og"
type textarea "full og"
type input "full og"
type textarea "full og"
type input "full og"
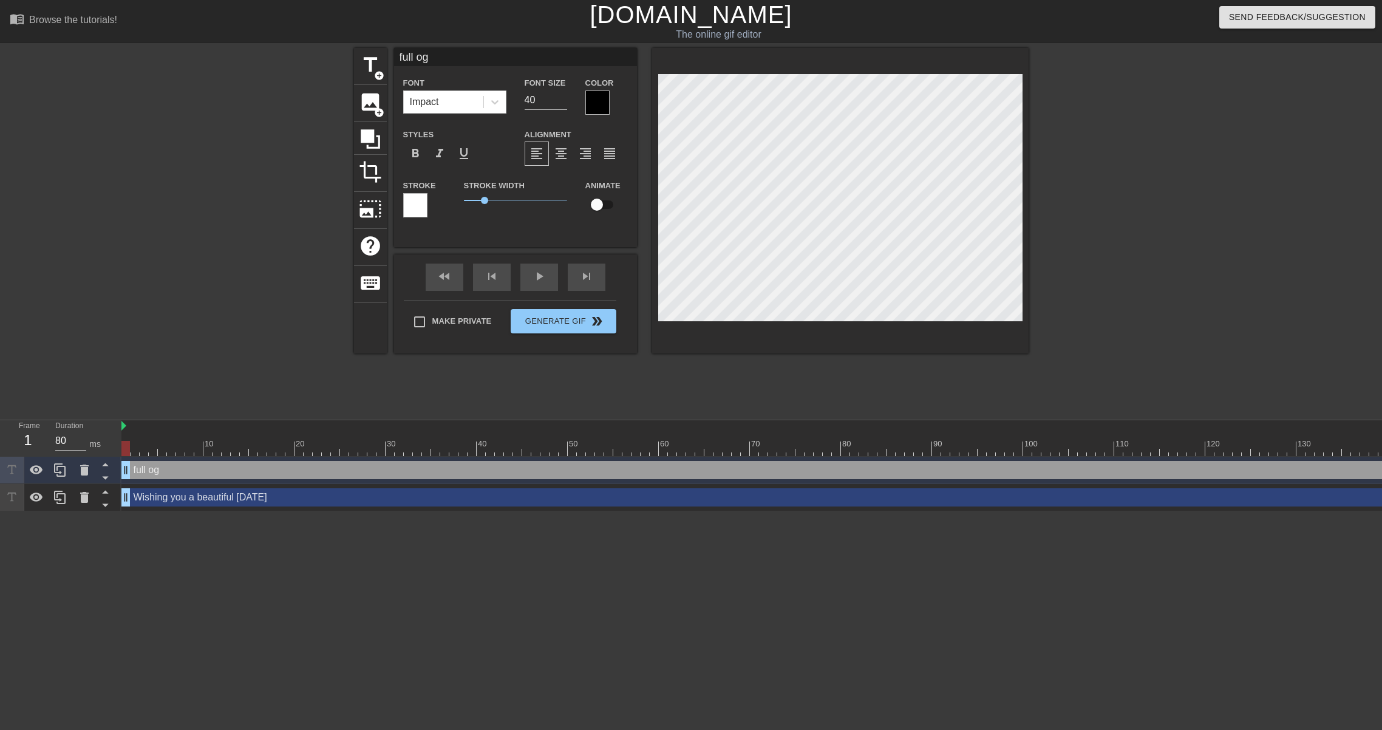
type textarea "full og"
type input "full o"
type textarea "full o"
type input "full of"
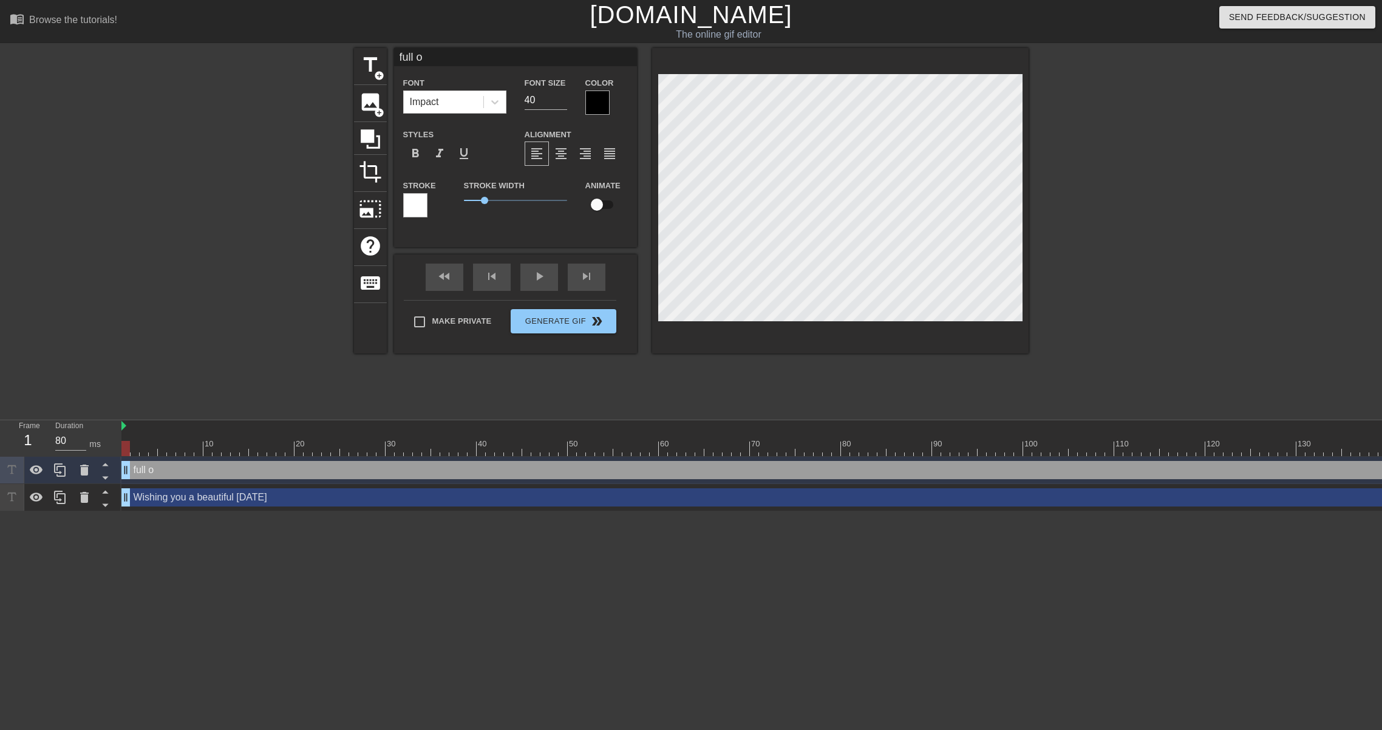
type textarea "full of"
type input "full of"
type textarea "full of"
type input "full of m"
type textarea "full of m"
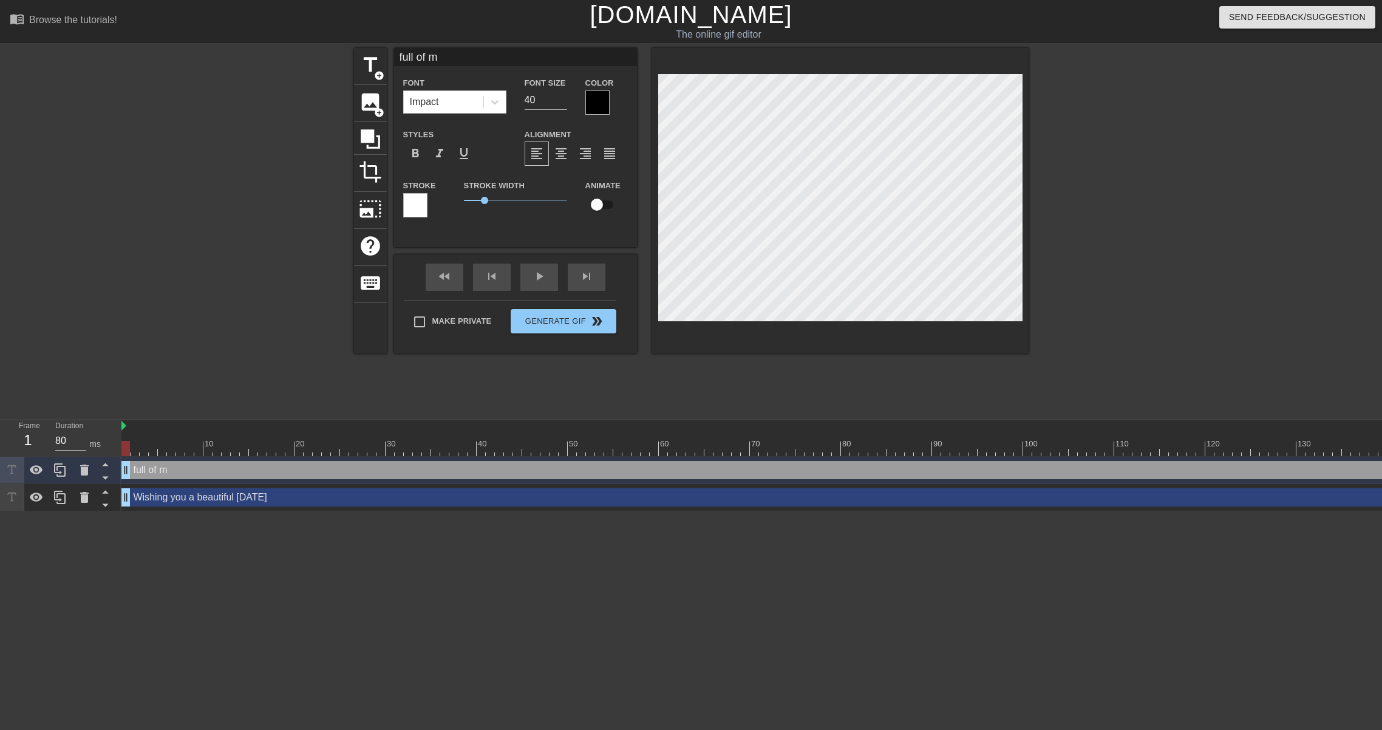
type input "full of ma"
type textarea "full of ma"
type input "full of mag"
type textarea "full of mag"
type input "full of magi"
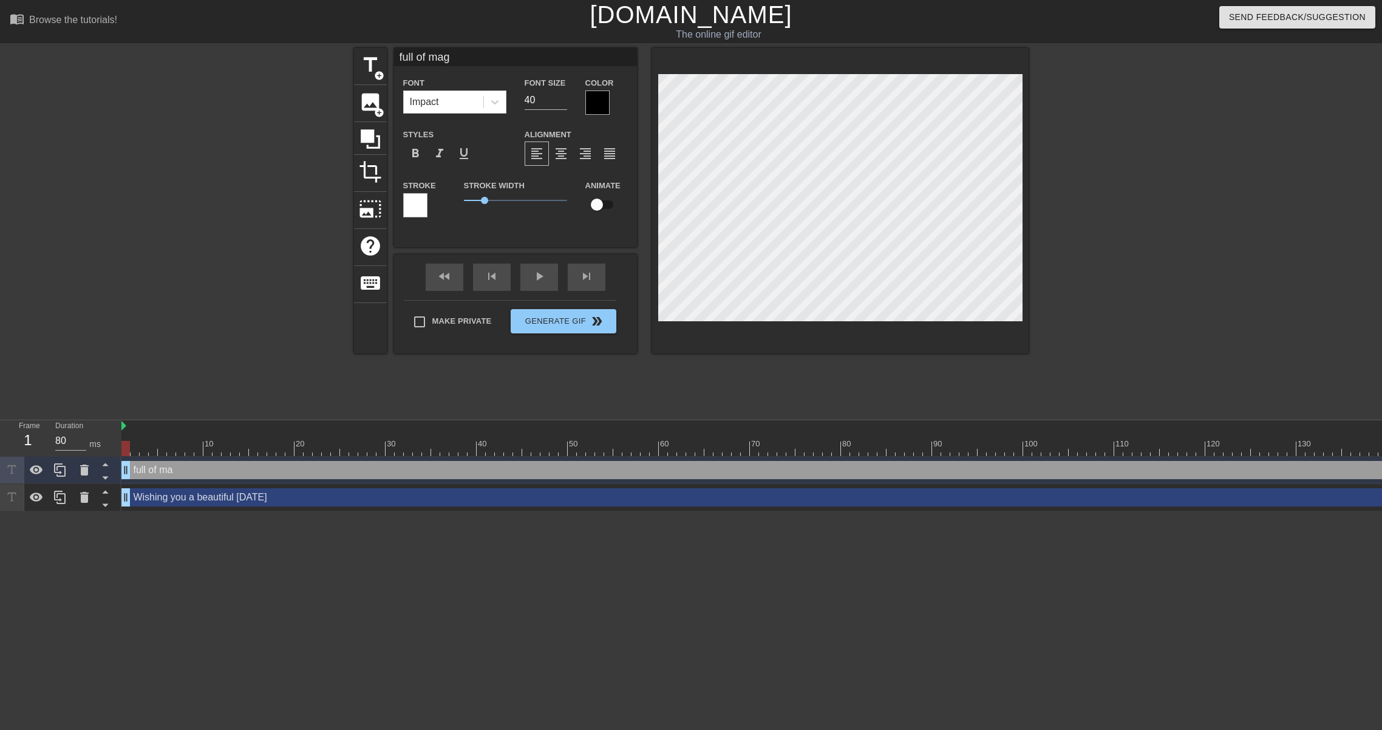
type textarea "full of magi"
type input "full of magic"
type textarea "full of magic"
type input "full of magic"
type textarea "full of magic"
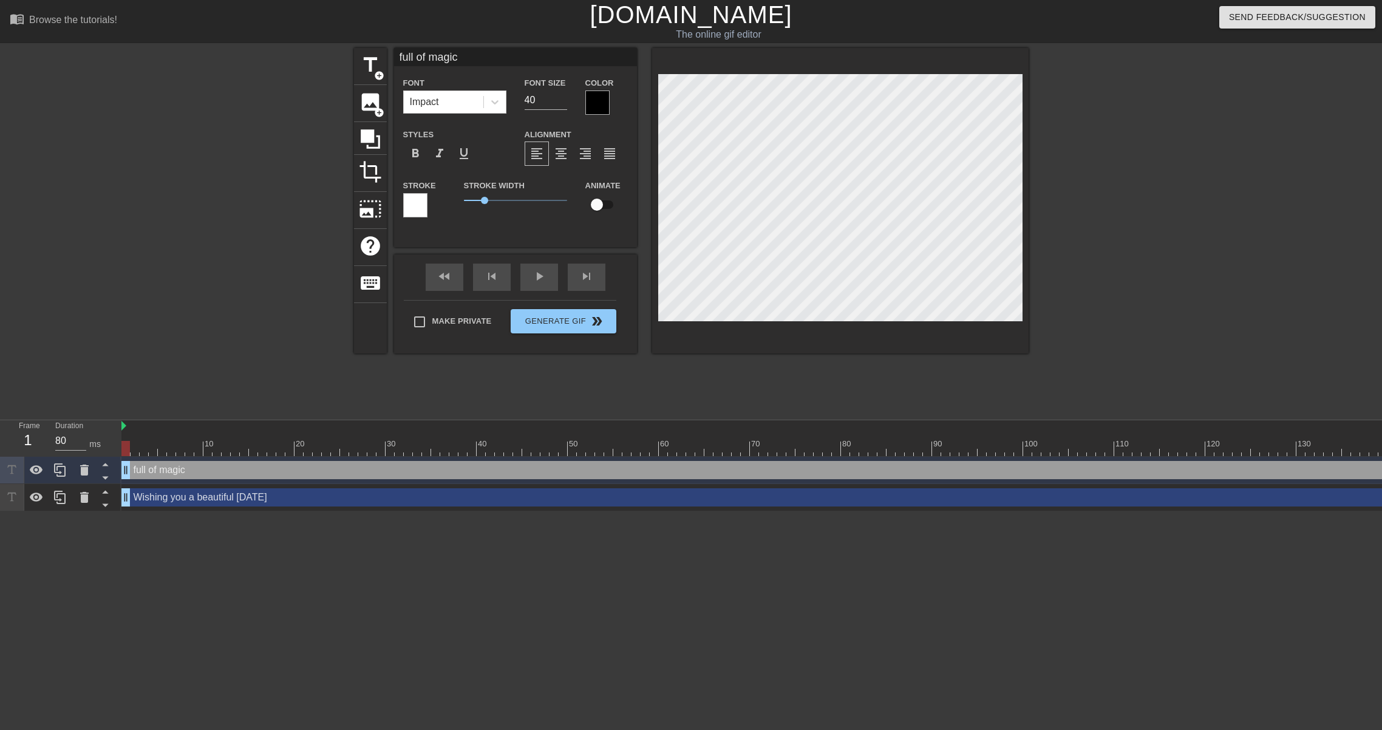
scroll to position [0, 3]
type input "full of magic &"
type textarea "full of magic &"
type input "full of magic &"
type textarea "full of magic &"
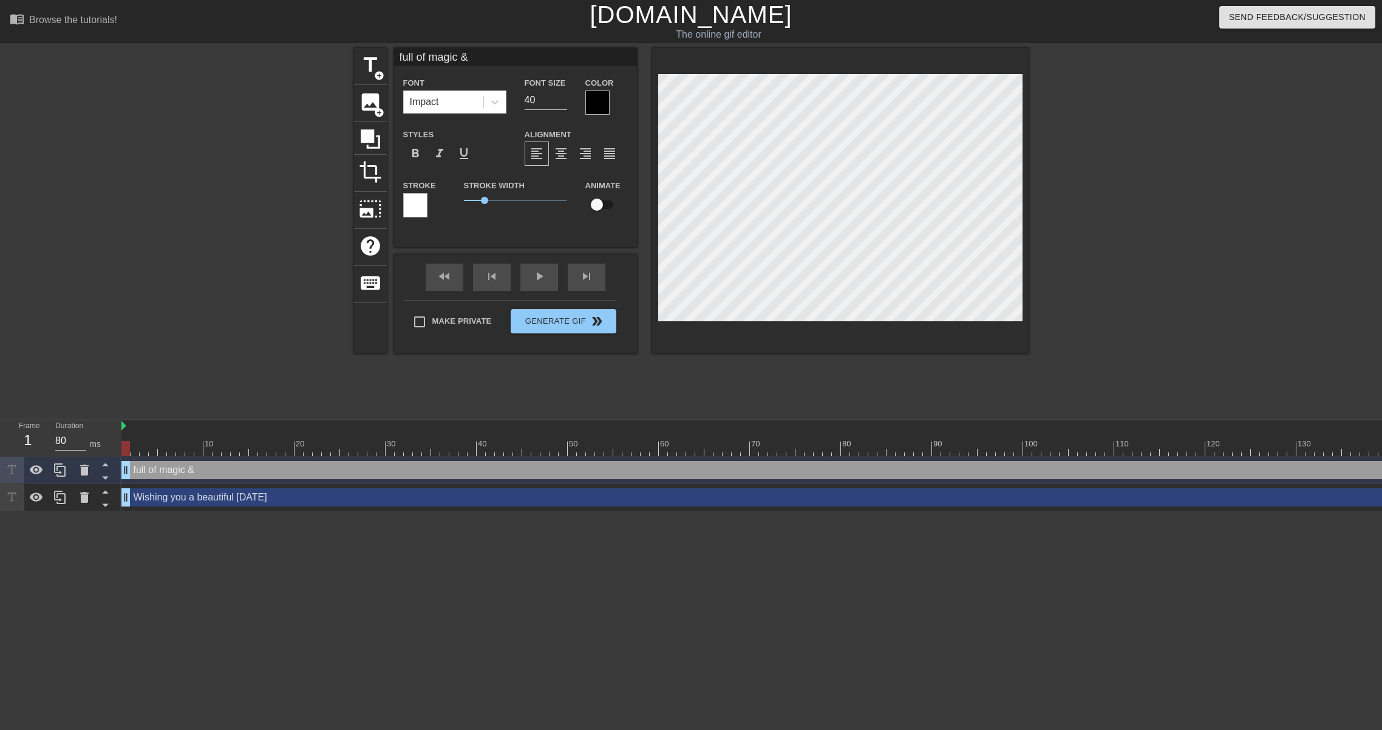
type input "full of magic & a"
type textarea "full of magic & a"
type input "full of magic & ab"
type textarea "full of magic & ab"
type input "full of magic & abu"
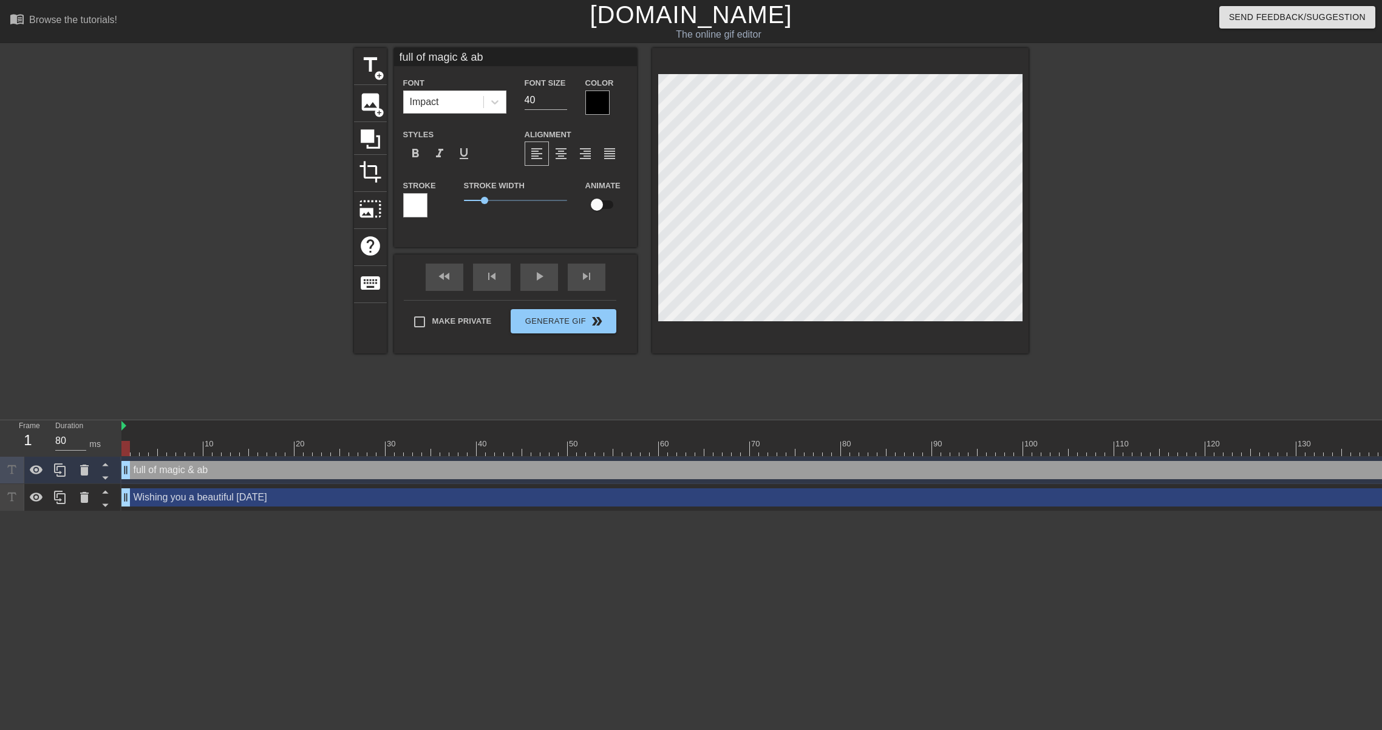
type textarea "full of magic & abu"
type input "full of magic & abun"
type textarea "full of magic & abun"
type input "full of magic & abunn"
type textarea "full of magic & abunn"
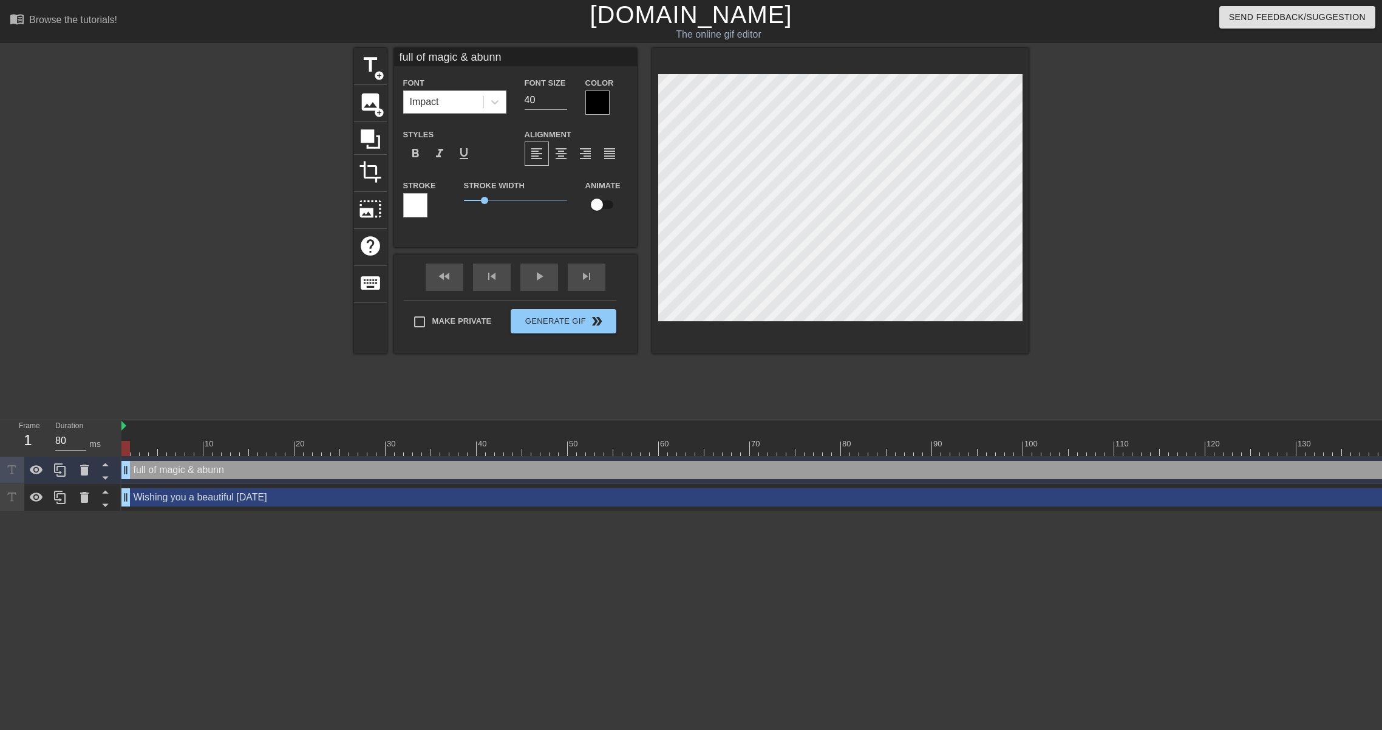
type input "full of magic & abunnd"
type textarea "full of magic & abunnd"
type input "full of magic & abunnda"
type textarea "full of magic & abunnda"
type input "full of magic & abunndac"
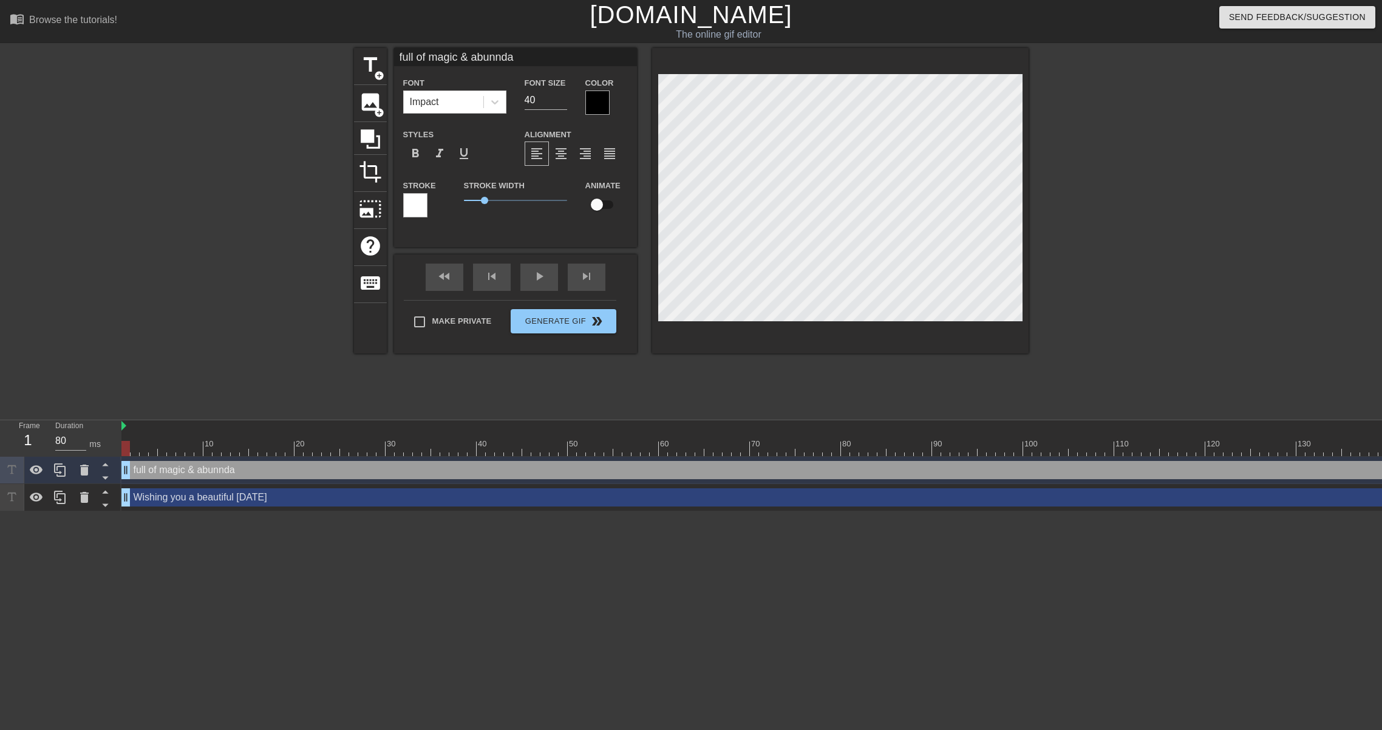
type textarea "full of magic & abunndac"
type input "full of magic & abunndace"
type textarea "full of magic & abunndace"
type input "full of magic & abunndac"
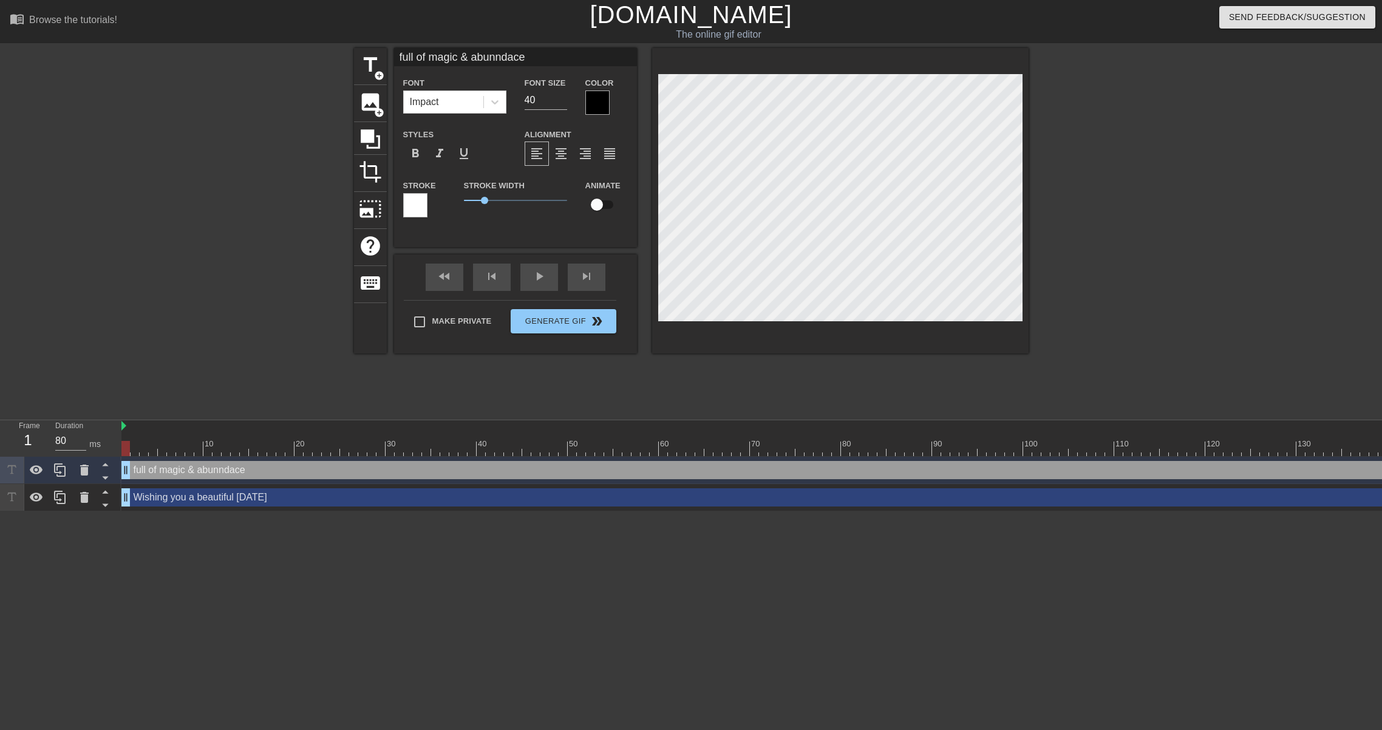
type textarea "full of magic & abunndac"
type input "full of magic & abunnda"
type textarea "full of magic & abunnda"
type input "full of magic & abunndan"
type textarea "full of magic & abunndan"
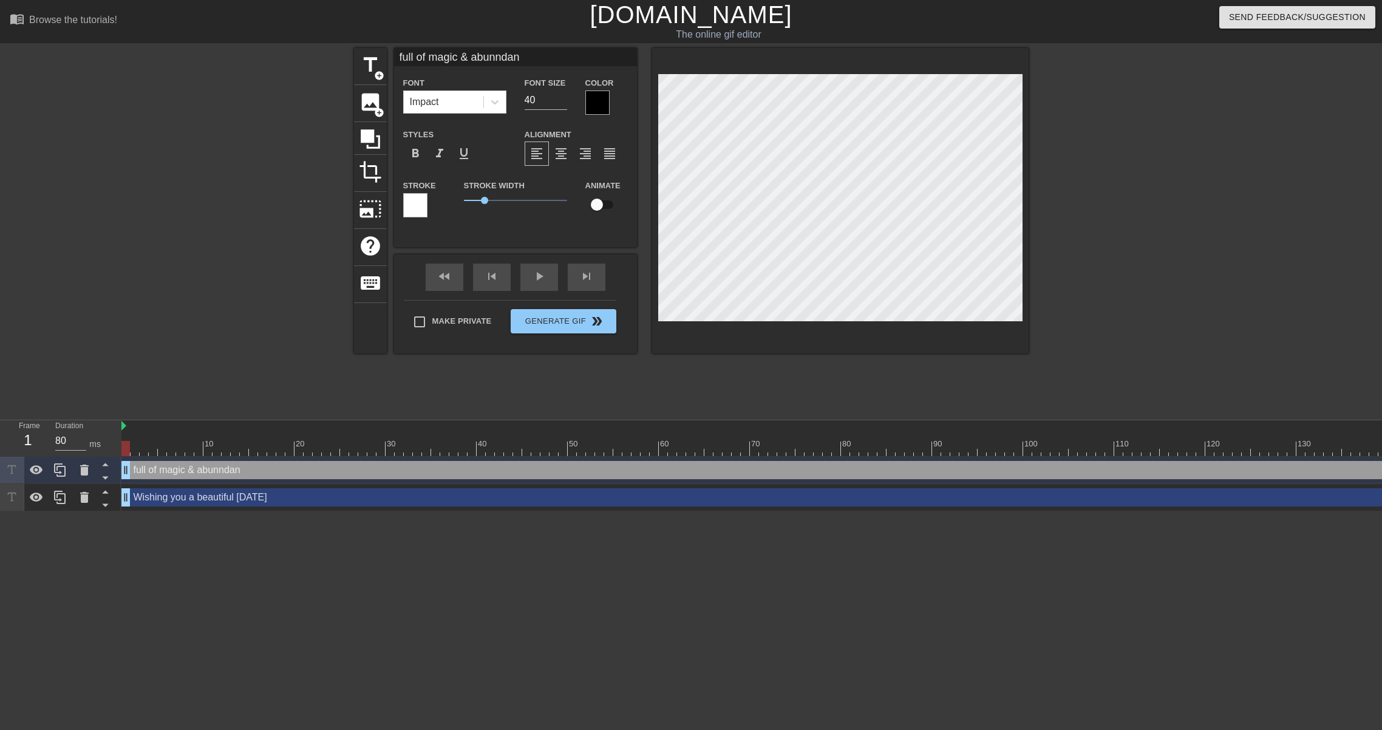
type input "full of magic & abunndanc"
type textarea "full of magic & abunndanc"
type input "full of magic & abunndance"
type textarea "full of magic & abunndance"
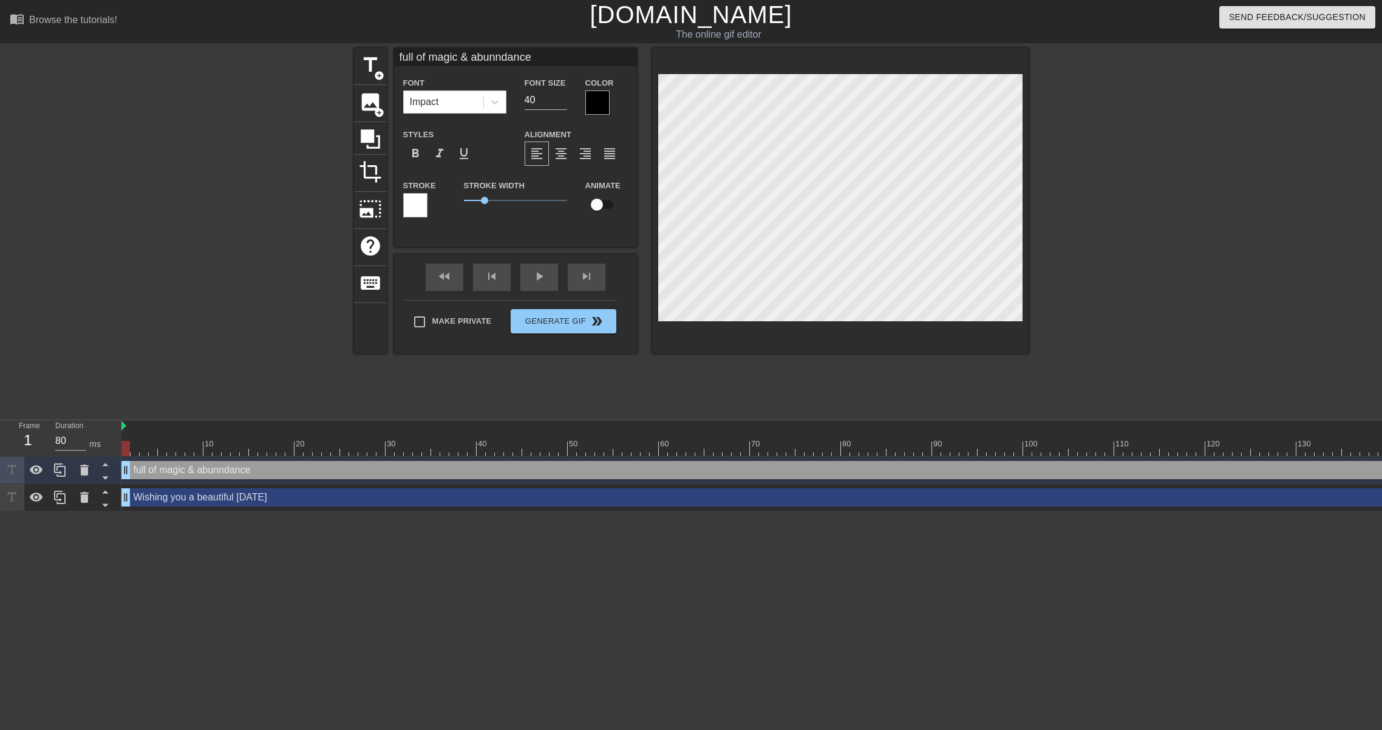
type input "full of magic & abundance"
type textarea "full of magic & abundance"
type input "full of magic &abundance"
type textarea "full of magic &abundance"
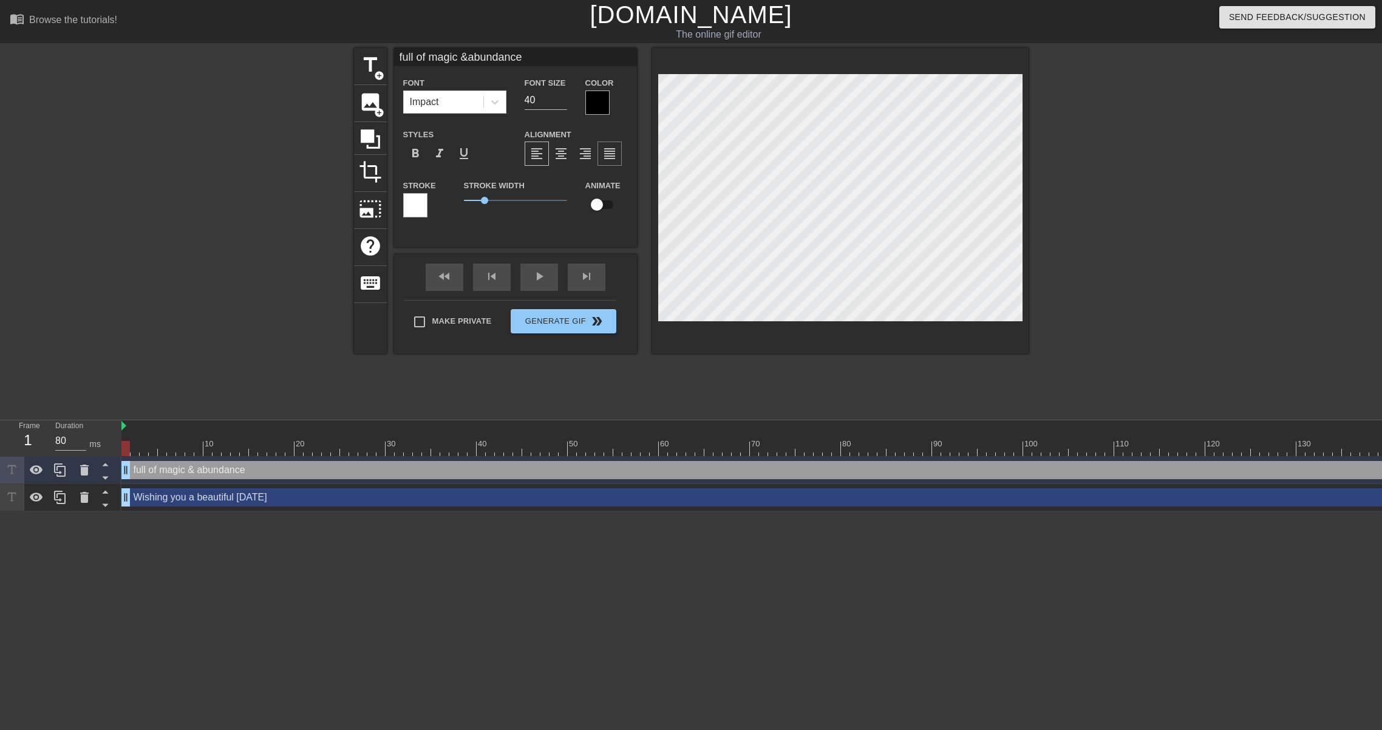
scroll to position [0, 5]
type input "full of magic abundance"
type textarea "full of magic abundance"
type input "full of magicabundance"
type textarea "full of magicabundance"
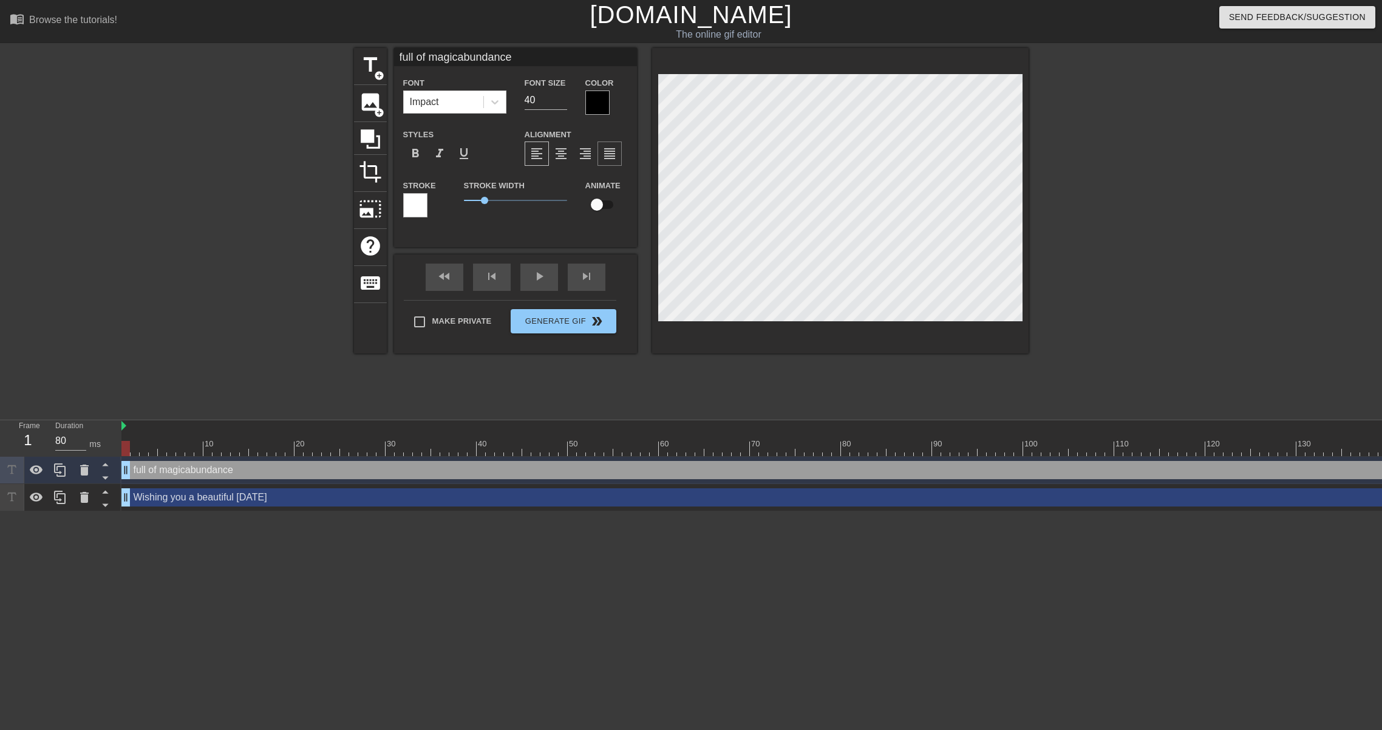
scroll to position [0, 4]
type input "full of magic,abundance"
type textarea "full of magic,abundance"
type input "full of magic, abundance"
type textarea "full of magic, abundance"
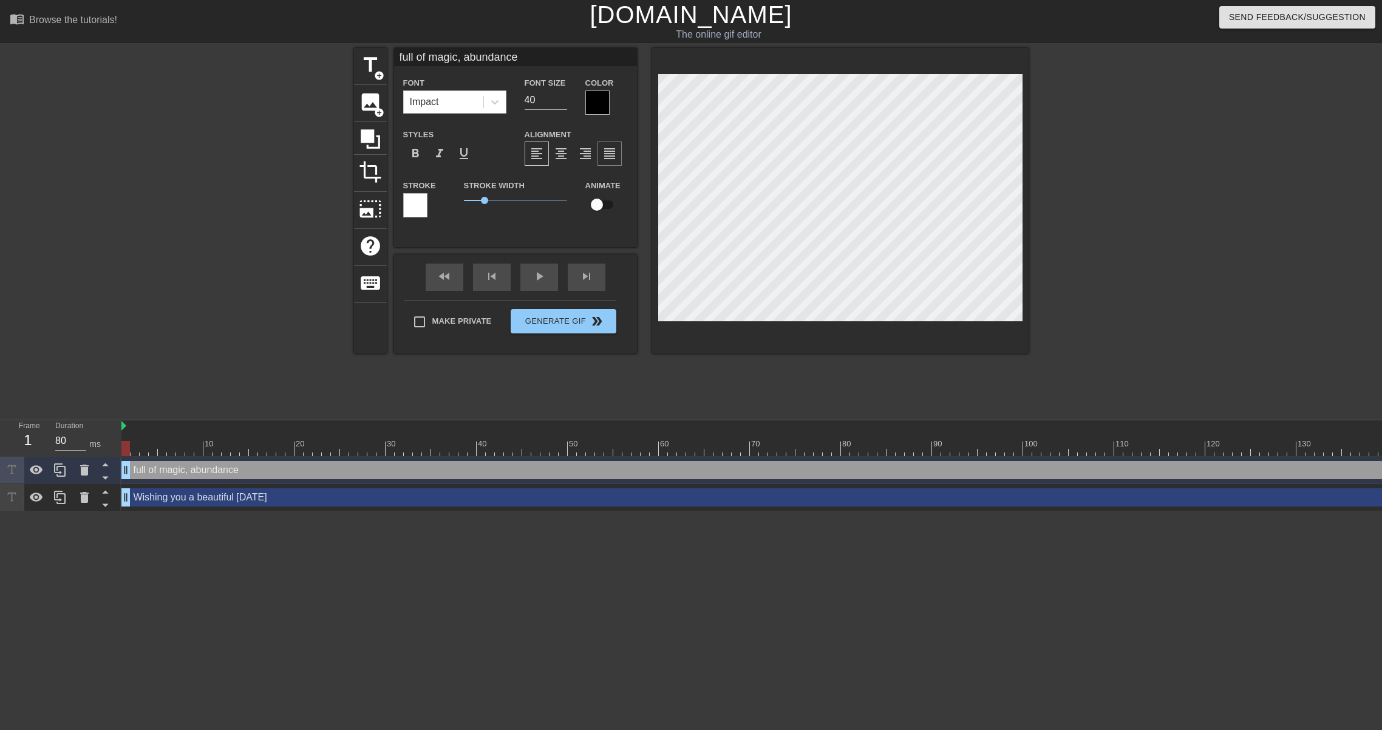
type input "full of magic, abundance"
type textarea "full of magic, abundance"
type input "full of magic, abundancea"
type textarea "full of magic, abundance a"
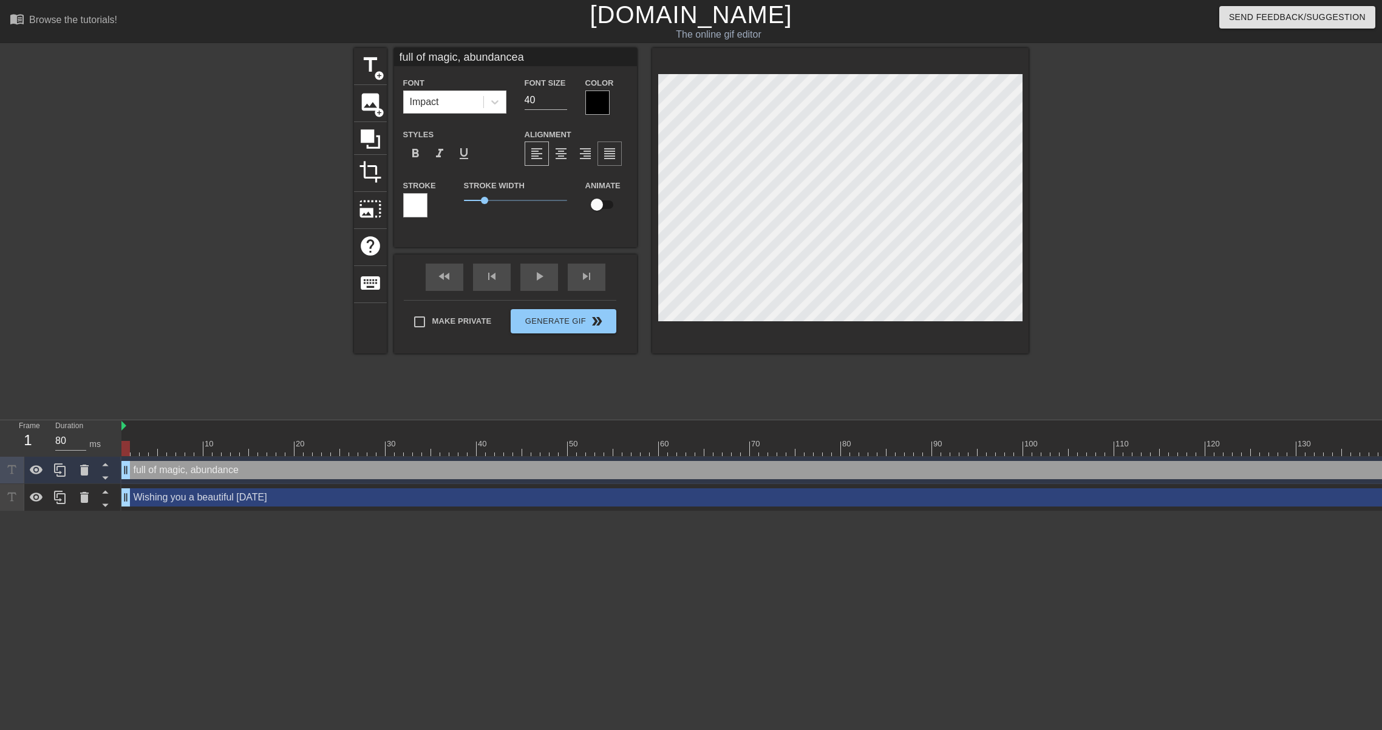
type input "full of magic, abundancean"
type textarea "full of magic, abundance an"
type input "full of magic, abundanceand"
type textarea "full of magic, abundance and"
type input "full of magic, abundanceand"
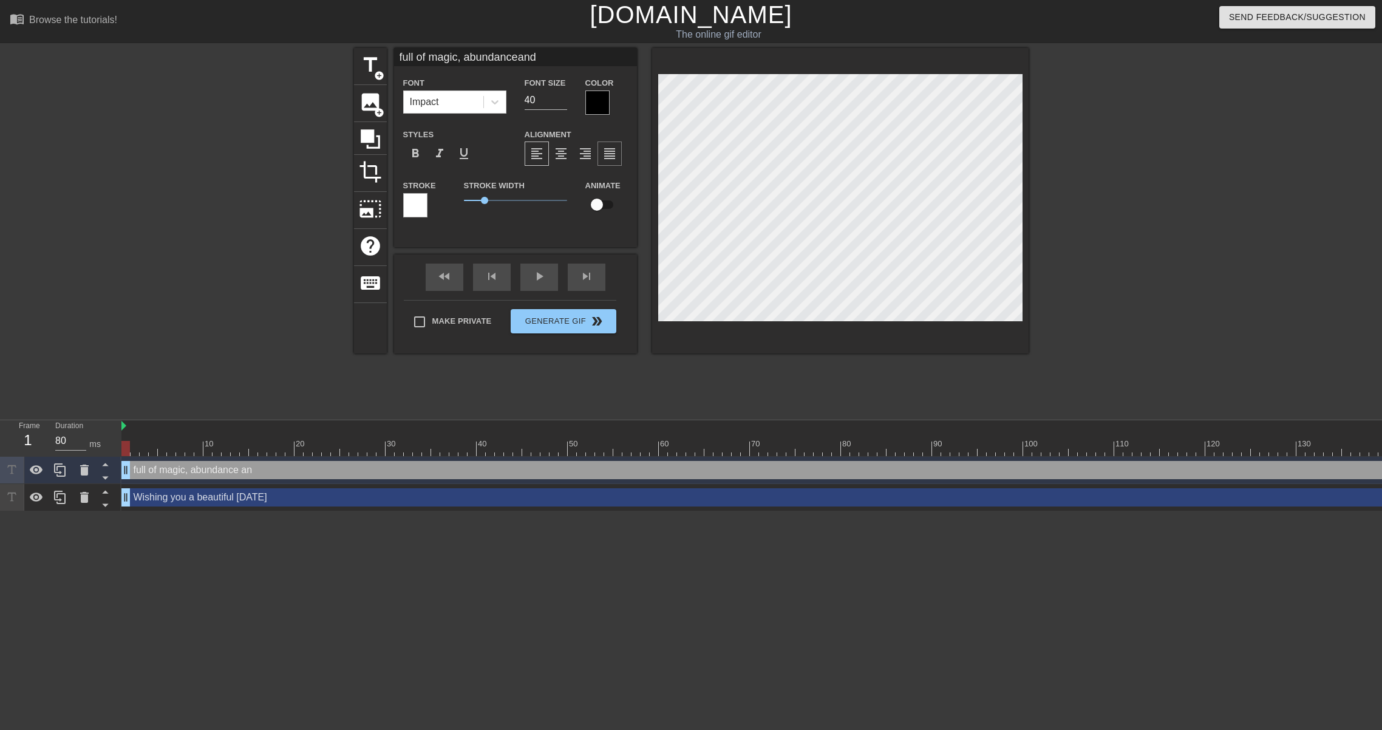
type textarea "full of magic, abundance and"
type input "full of magic, abundanceand t"
type textarea "full of magic, abundance and t"
type input "full of magic, abundanceand th"
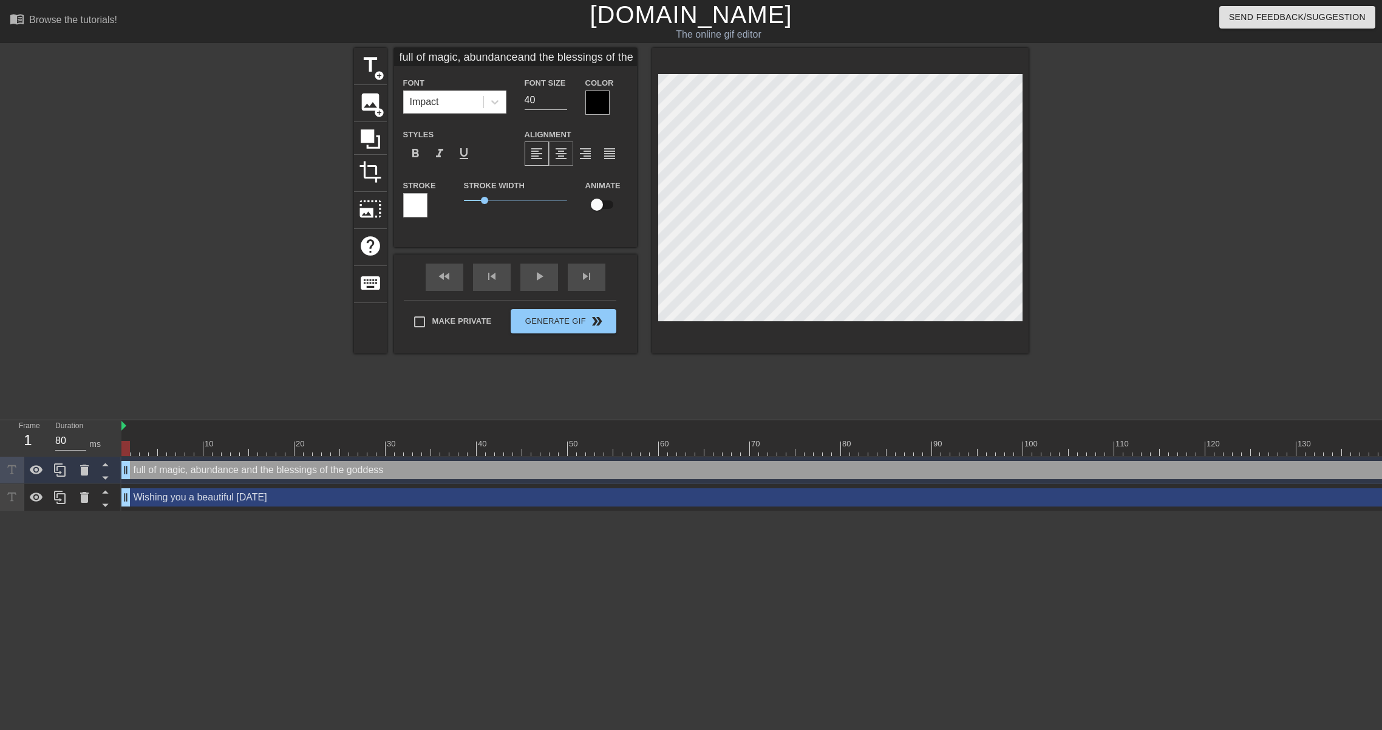
click at [570, 157] on div "format_align_center" at bounding box center [561, 154] width 24 height 24
click at [606, 199] on input "checkbox" at bounding box center [596, 204] width 69 height 23
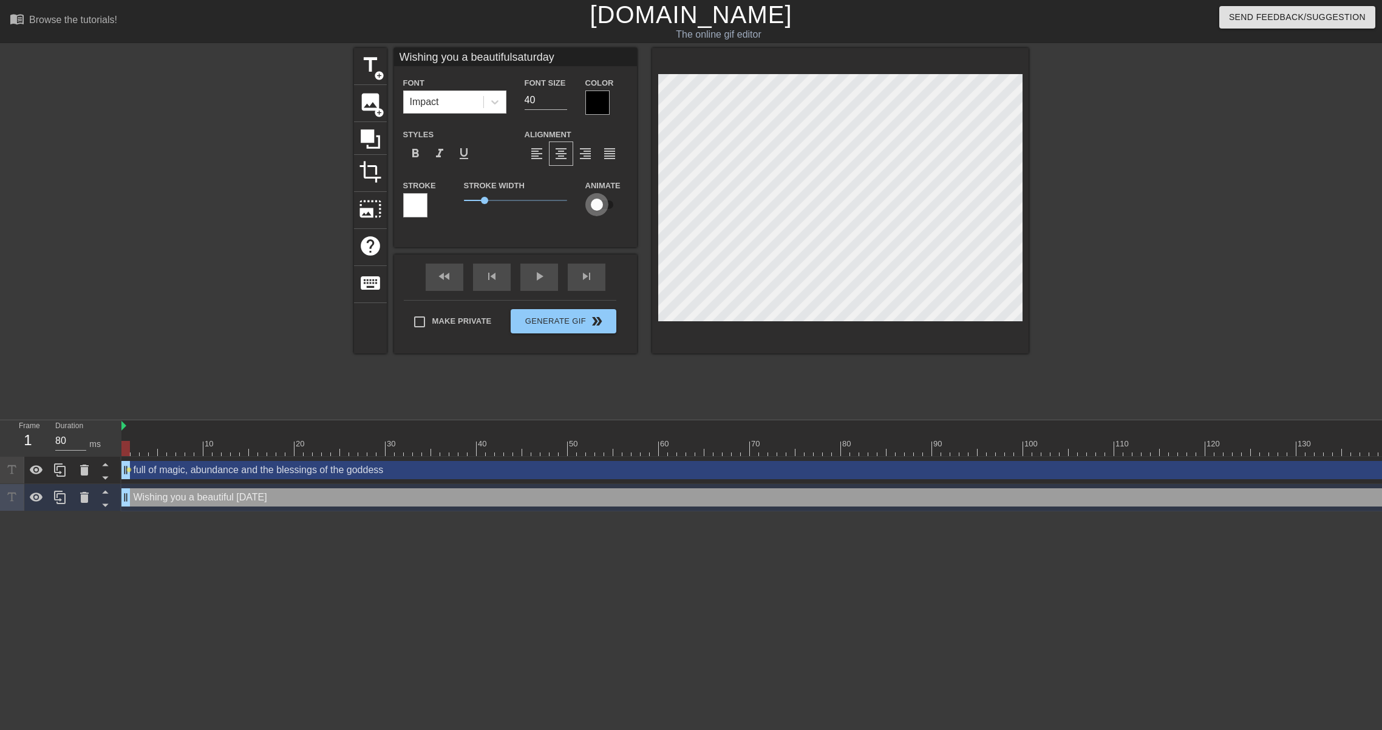
click at [601, 206] on input "checkbox" at bounding box center [596, 204] width 69 height 23
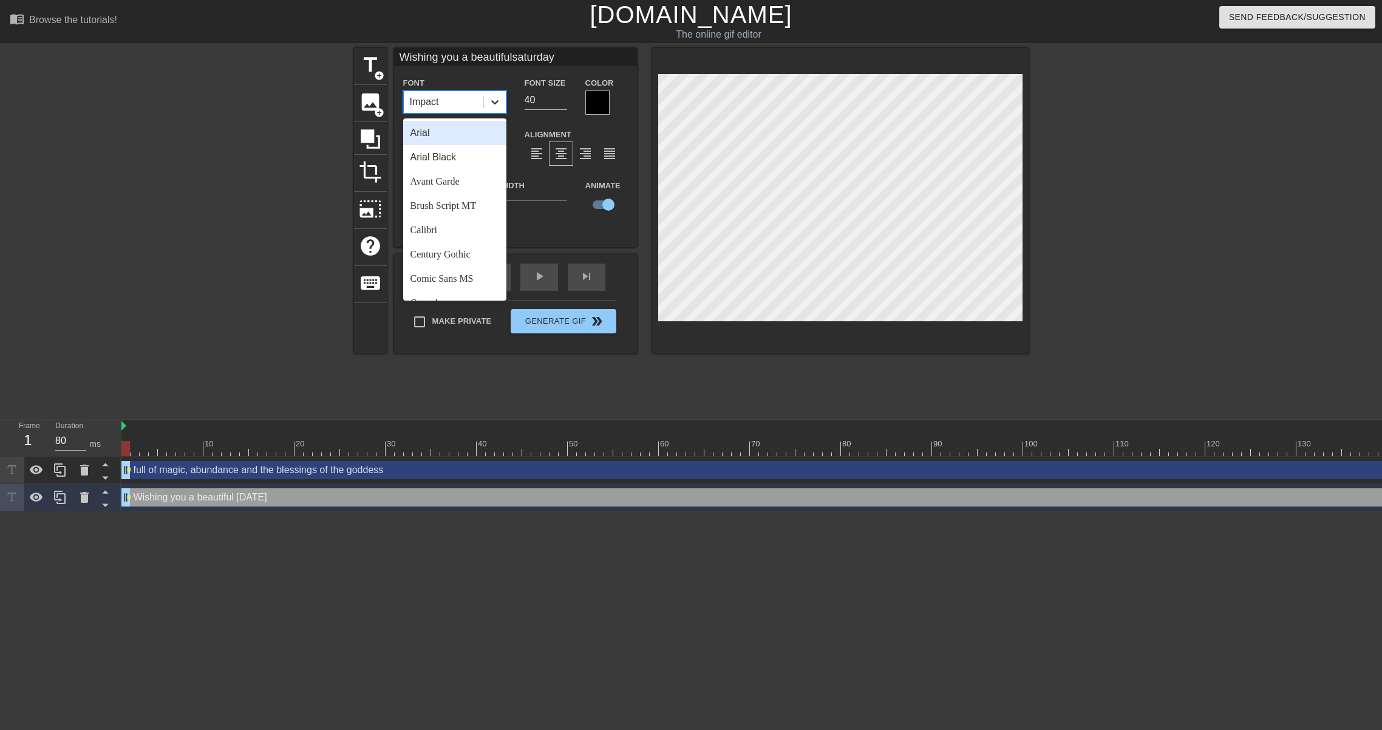
click at [499, 104] on icon at bounding box center [495, 102] width 12 height 12
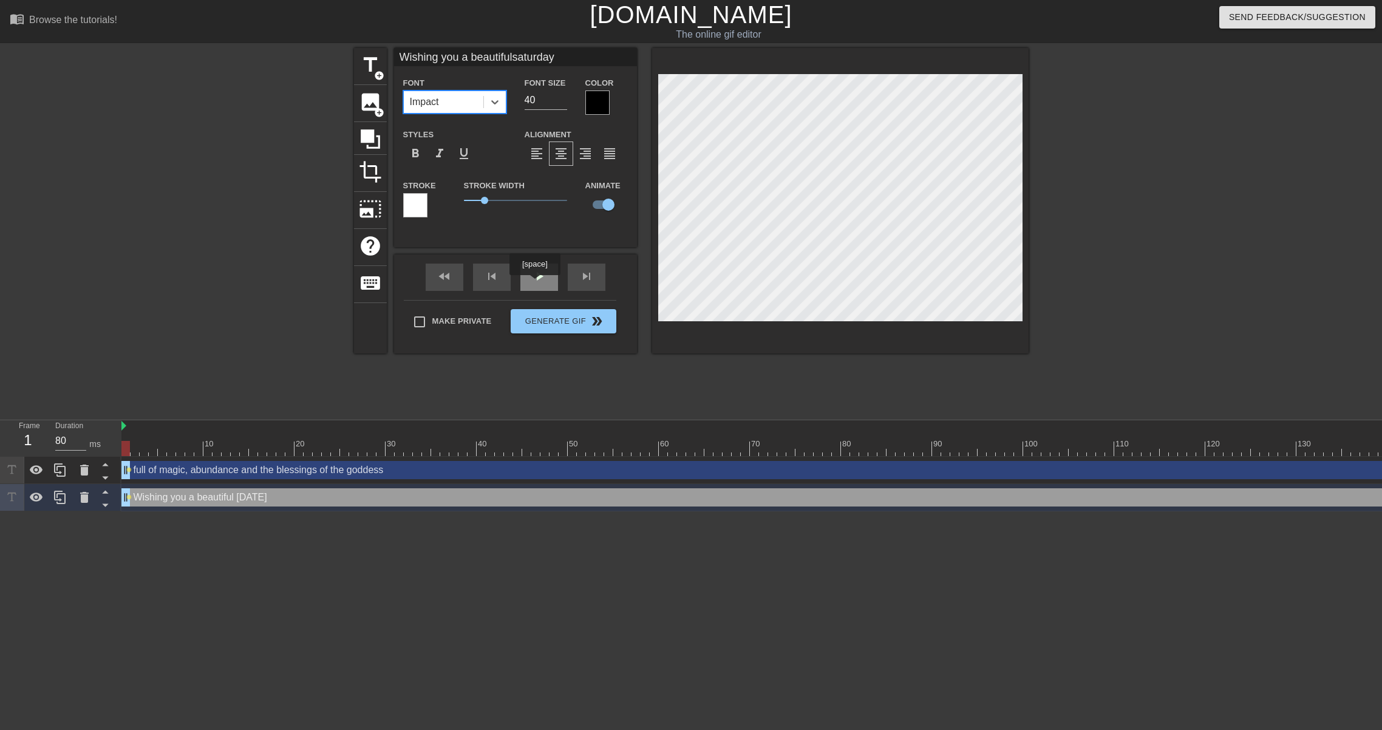
click at [536, 284] on div "play_arrow" at bounding box center [539, 277] width 38 height 27
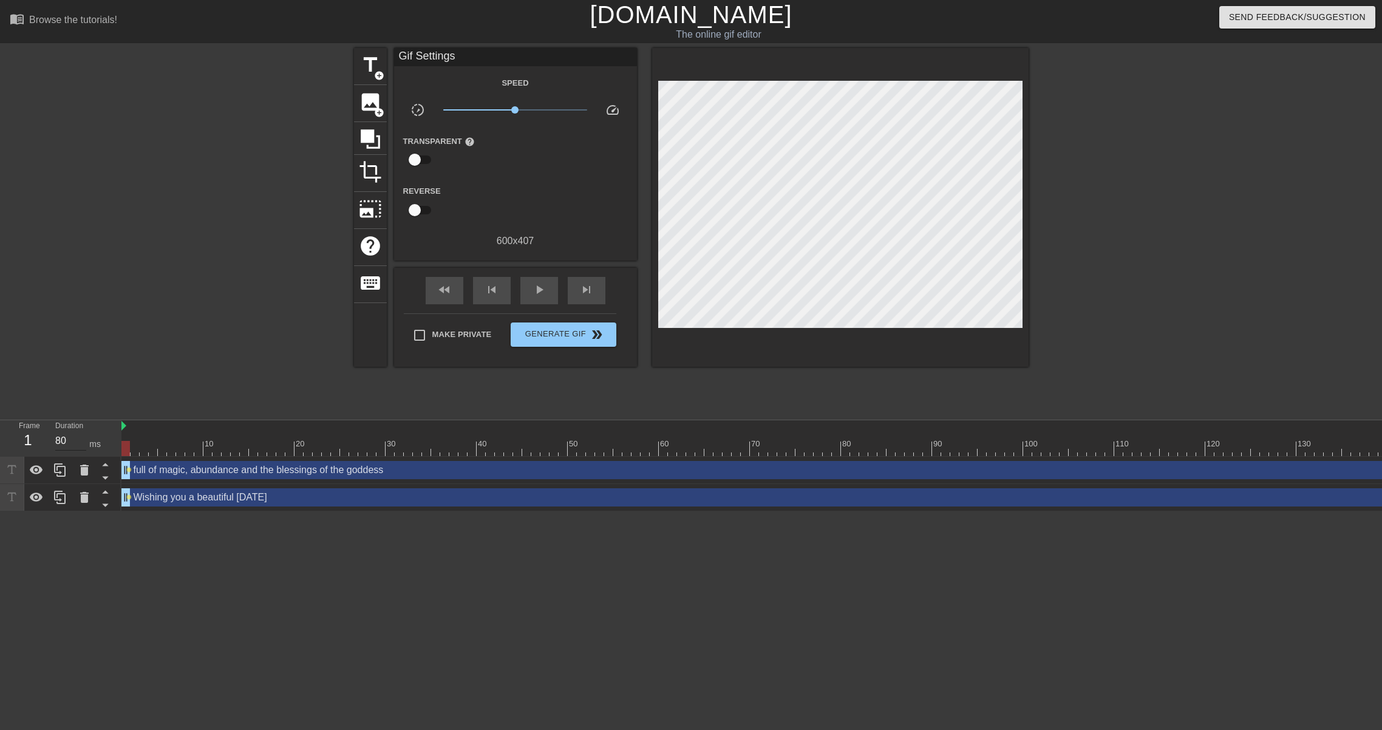
drag, startPoint x: 1232, startPoint y: 443, endPoint x: 66, endPoint y: 432, distance: 1166.1
click at [66, 432] on div "Frame 1 Duration 80 ms 10 20 30 40 50 60 70 80 90 100 110 120 130 140 150" at bounding box center [691, 465] width 1382 height 91
click at [539, 290] on span "play_arrow" at bounding box center [539, 289] width 15 height 15
click at [541, 307] on div "fast_rewind skip_previous pause skip_next" at bounding box center [516, 291] width 198 height 46
click at [541, 293] on span "pause" at bounding box center [539, 289] width 15 height 15
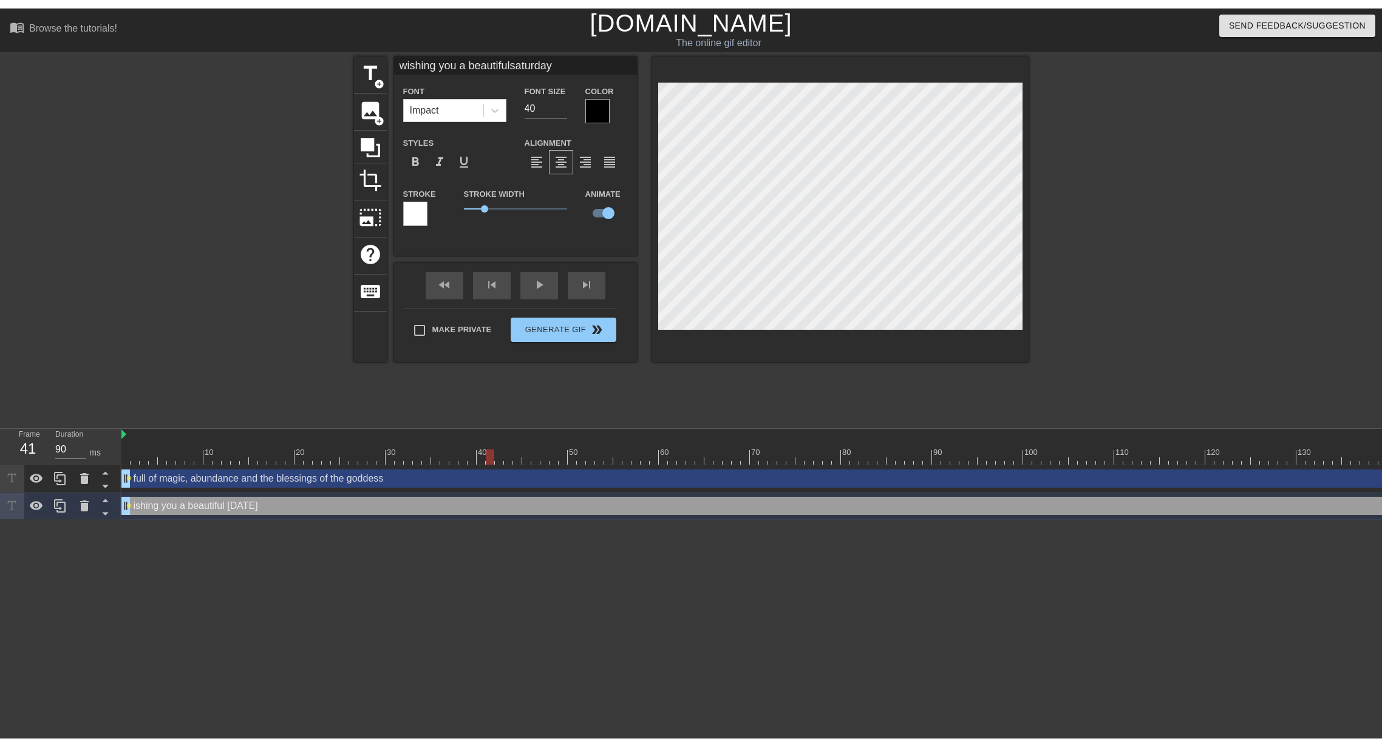
scroll to position [0, 1]
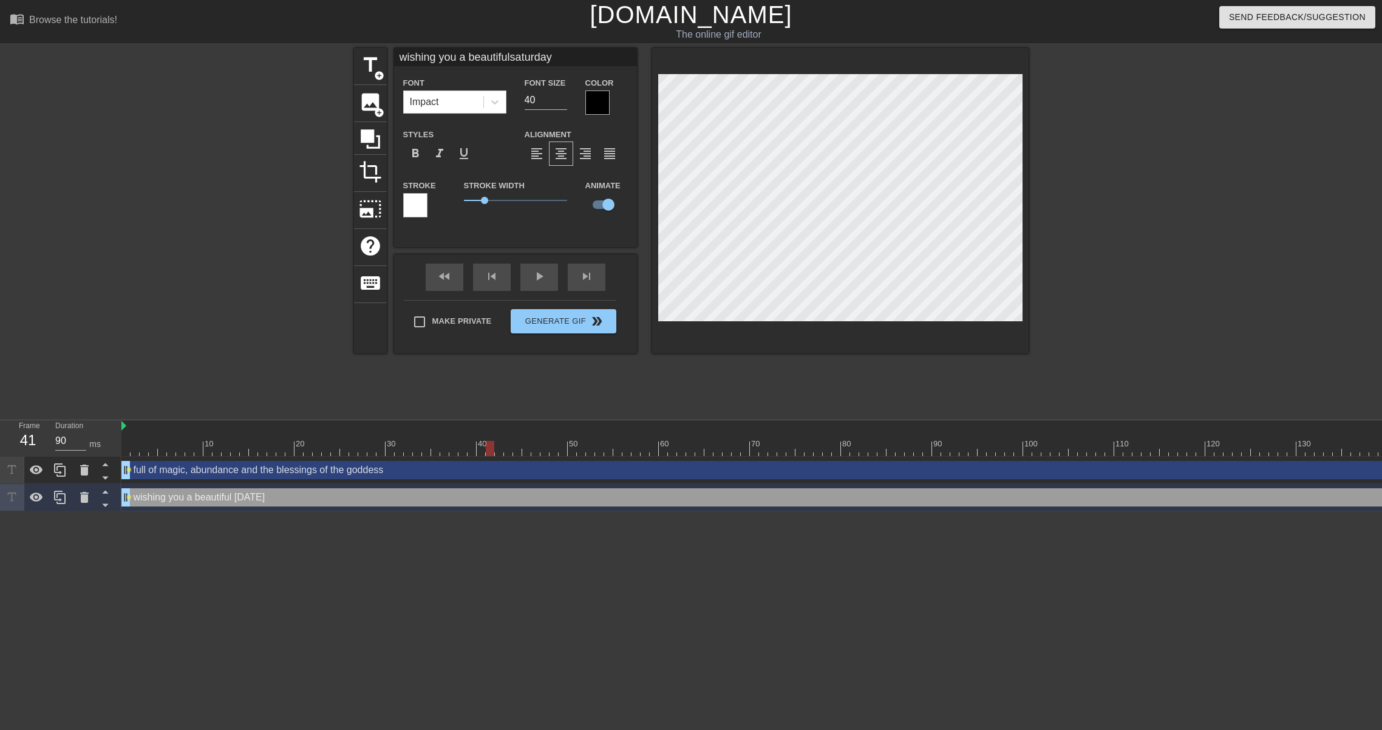
click at [1108, 341] on div at bounding box center [1134, 230] width 182 height 364
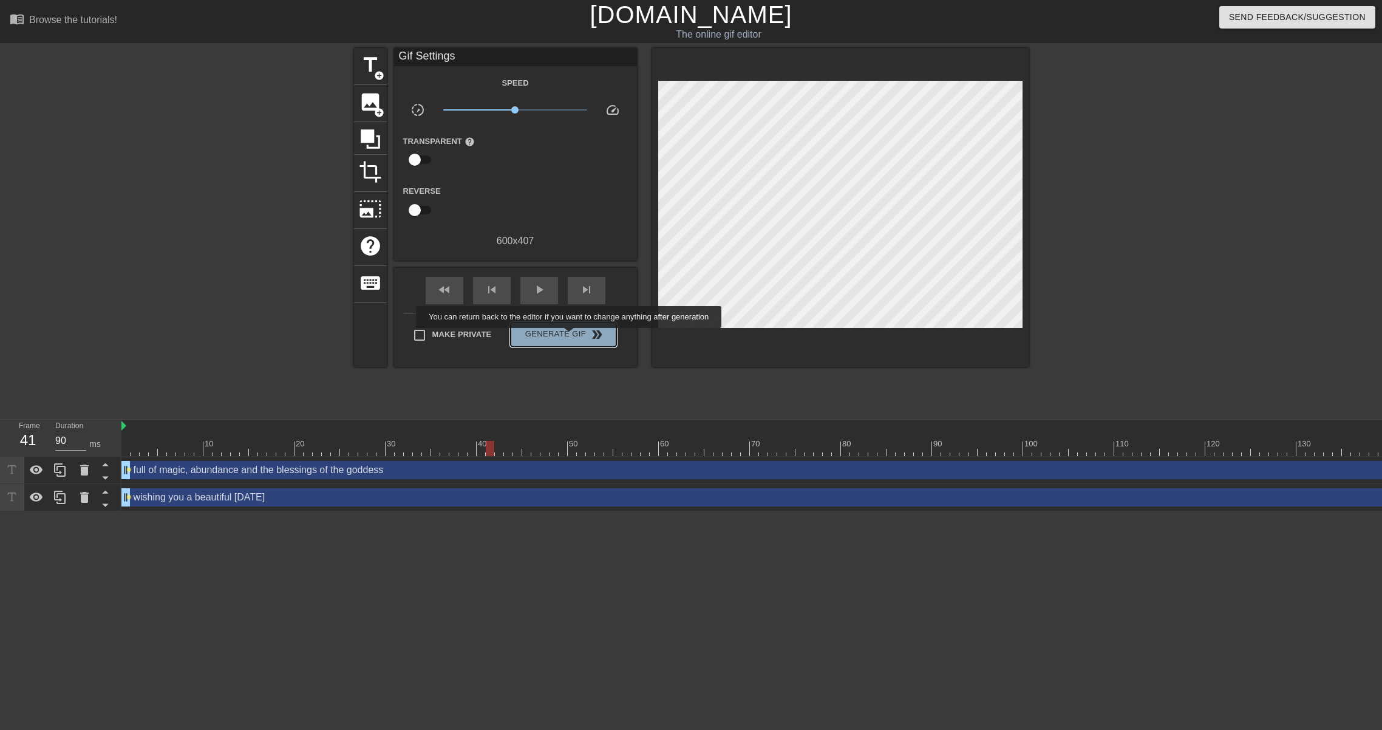
click at [577, 336] on span "Generate Gif double_arrow" at bounding box center [563, 334] width 95 height 15
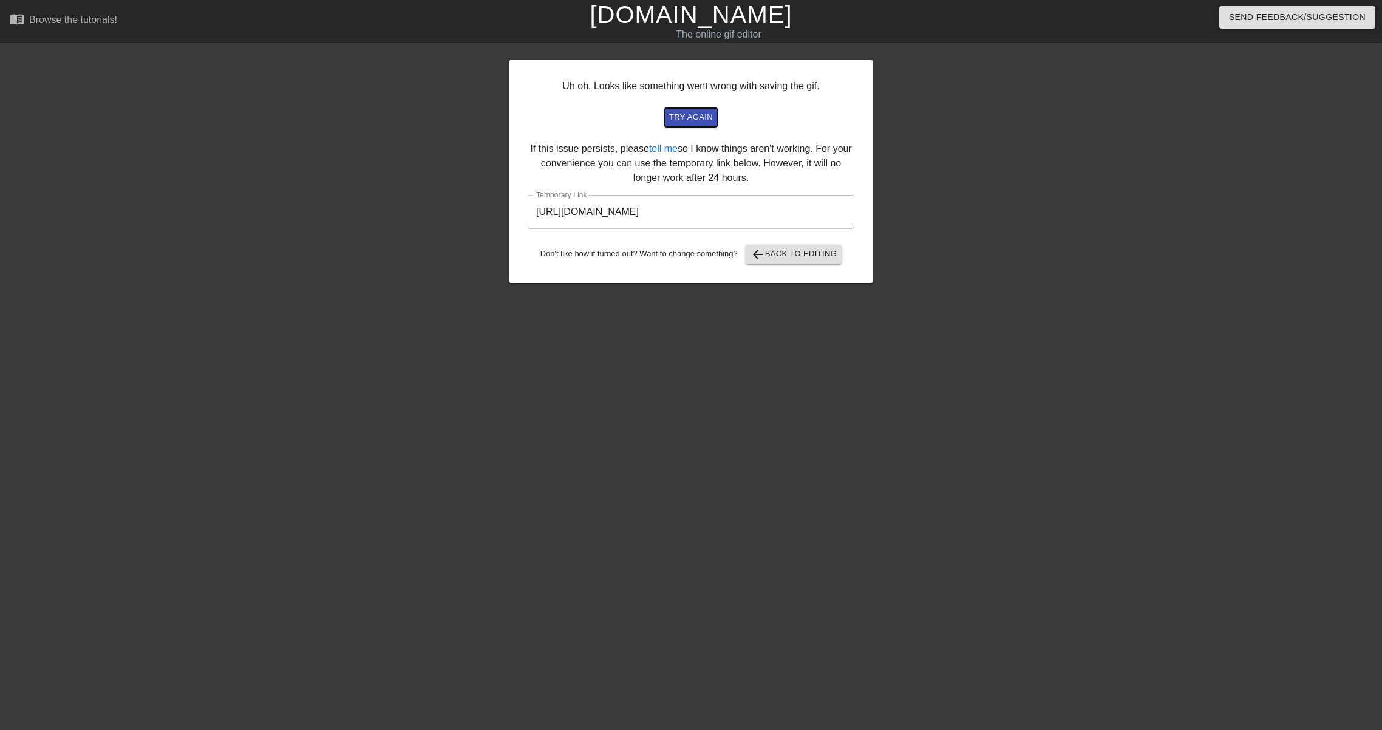
click at [705, 126] on button "try again" at bounding box center [690, 117] width 53 height 19
click at [786, 210] on input "[URL][DOMAIN_NAME]" at bounding box center [691, 212] width 327 height 34
drag, startPoint x: 780, startPoint y: 210, endPoint x: 518, endPoint y: 210, distance: 262.4
click at [518, 210] on div "Uh oh. Looks like something went wrong with saving the gif. try again If this i…" at bounding box center [691, 171] width 364 height 223
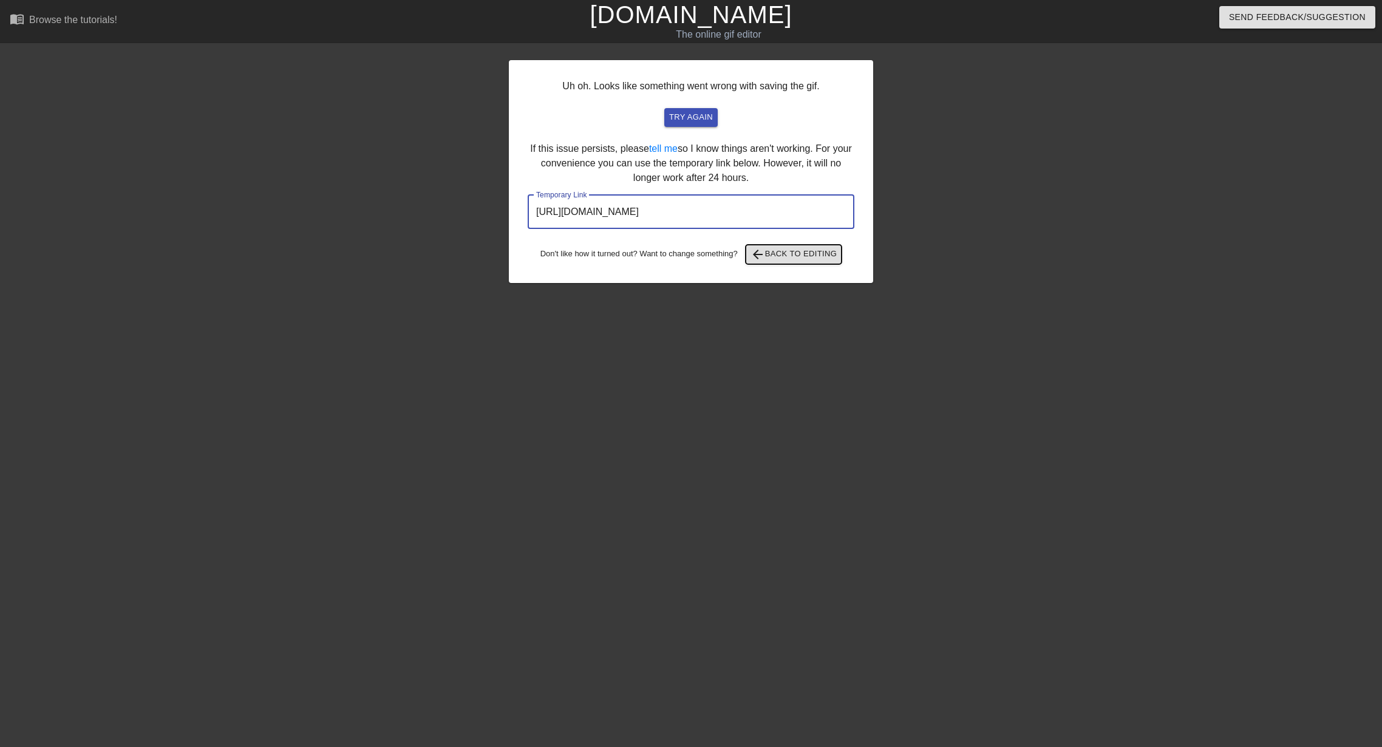
click at [785, 254] on span "arrow_back Back to Editing" at bounding box center [794, 254] width 87 height 15
